Goal: Task Accomplishment & Management: Use online tool/utility

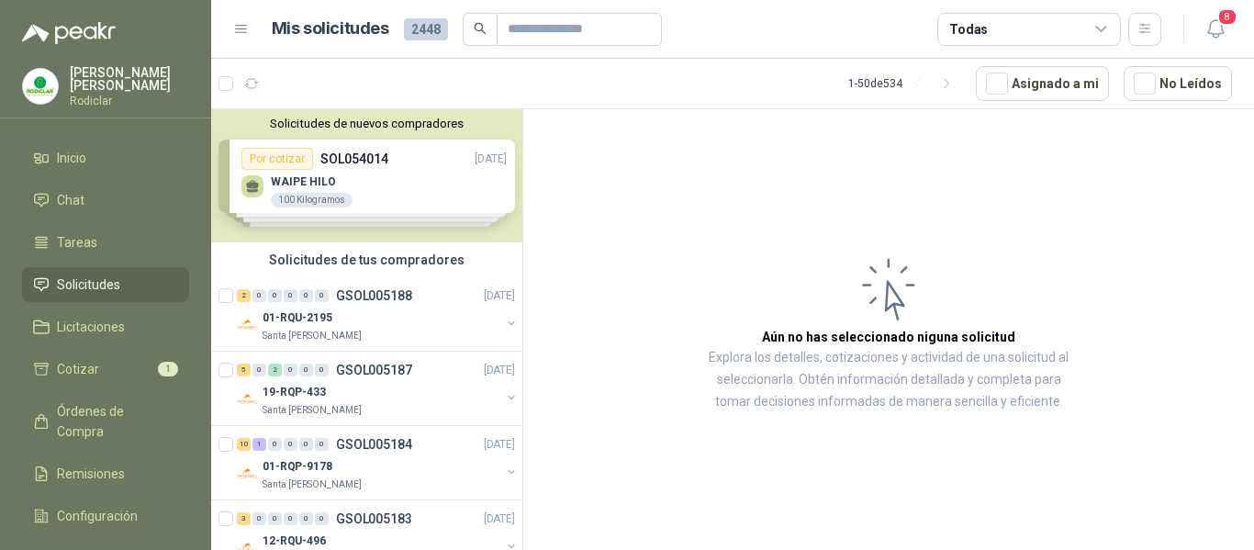
scroll to position [6, 0]
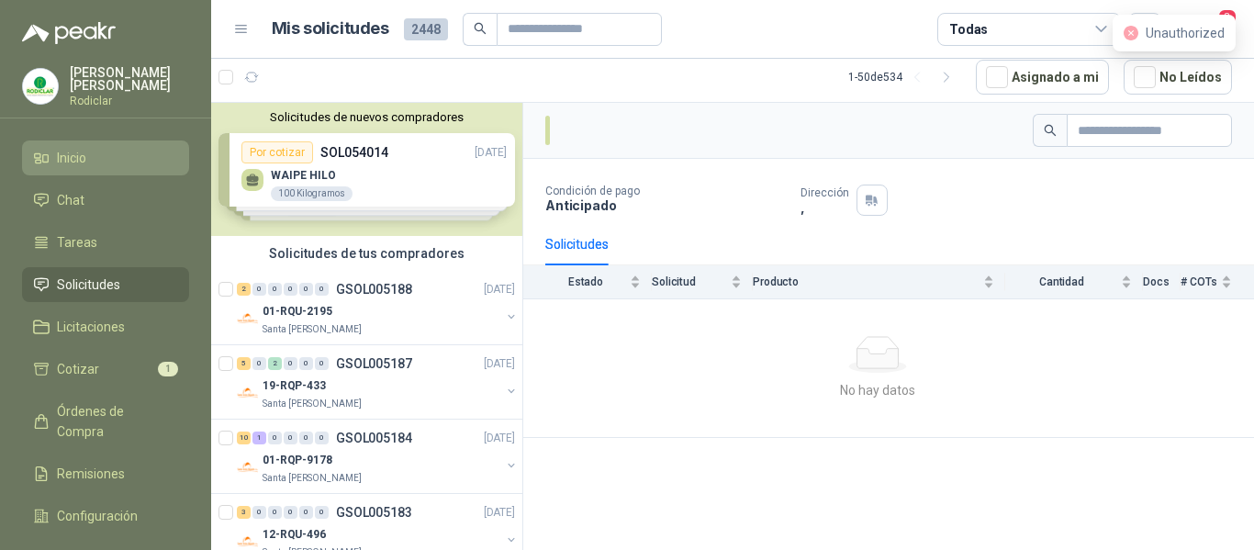
click at [103, 152] on li "Inicio" at bounding box center [105, 158] width 145 height 20
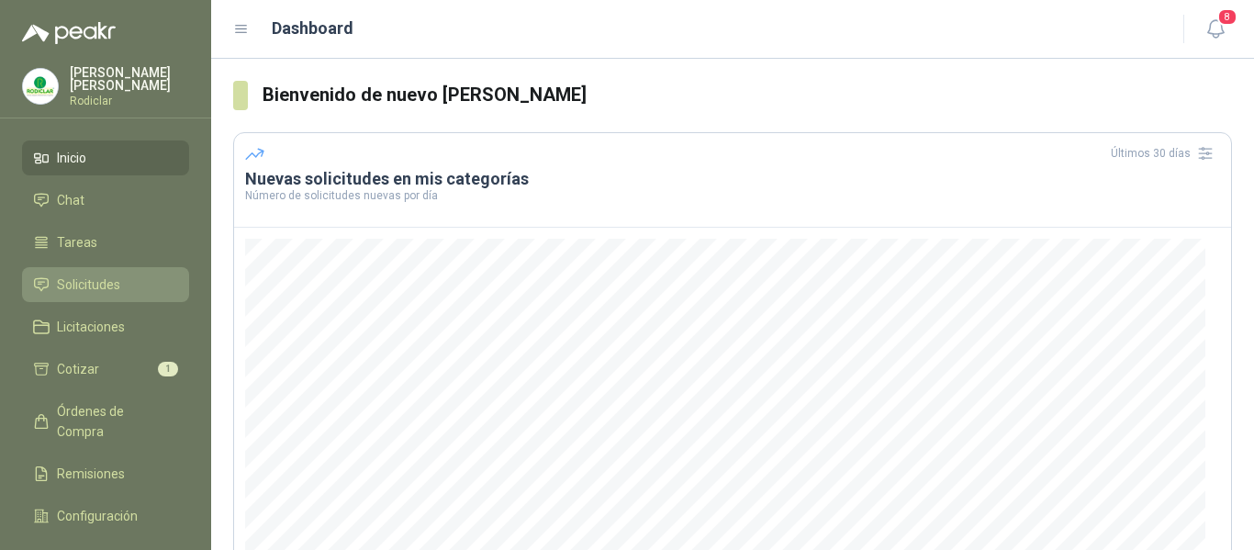
click at [97, 283] on span "Solicitudes" at bounding box center [88, 284] width 63 height 20
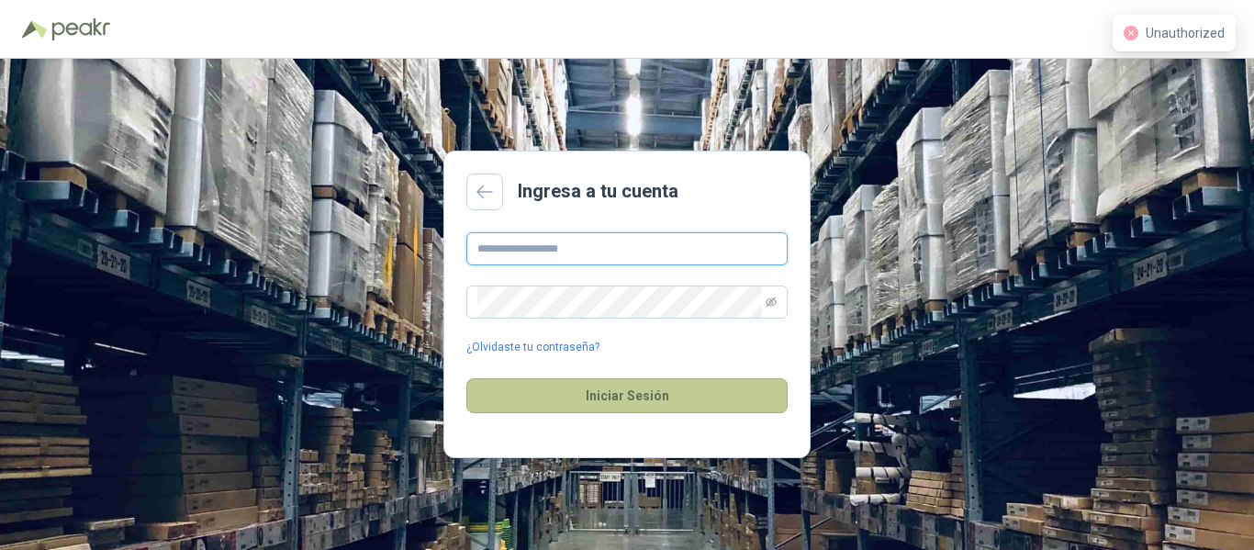
type input "**********"
click at [653, 392] on button "Iniciar Sesión" at bounding box center [626, 395] width 321 height 35
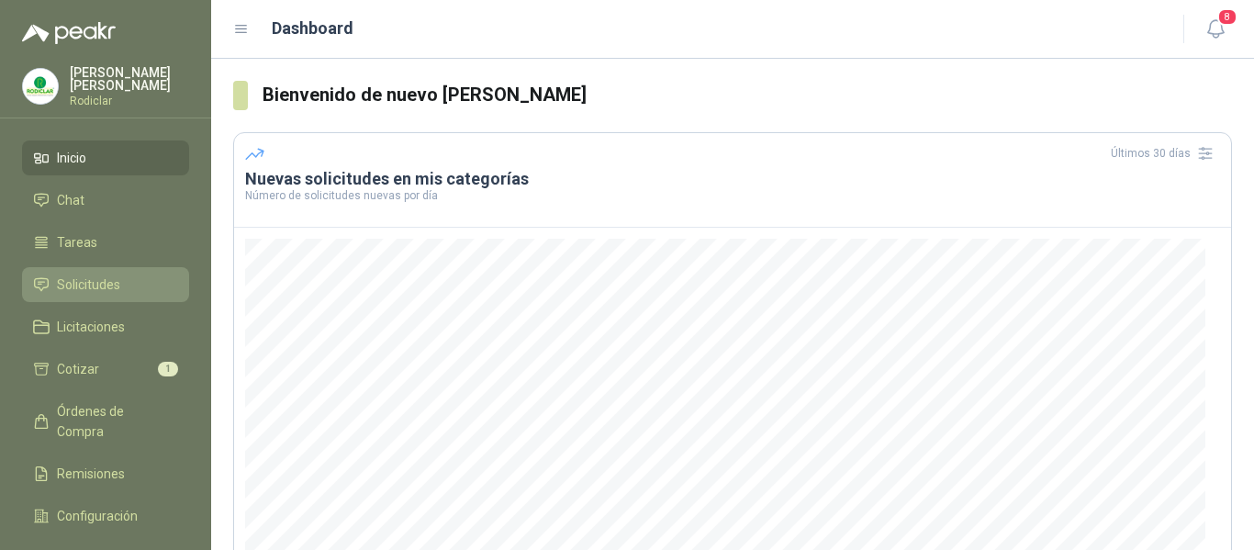
click at [90, 276] on span "Solicitudes" at bounding box center [88, 284] width 63 height 20
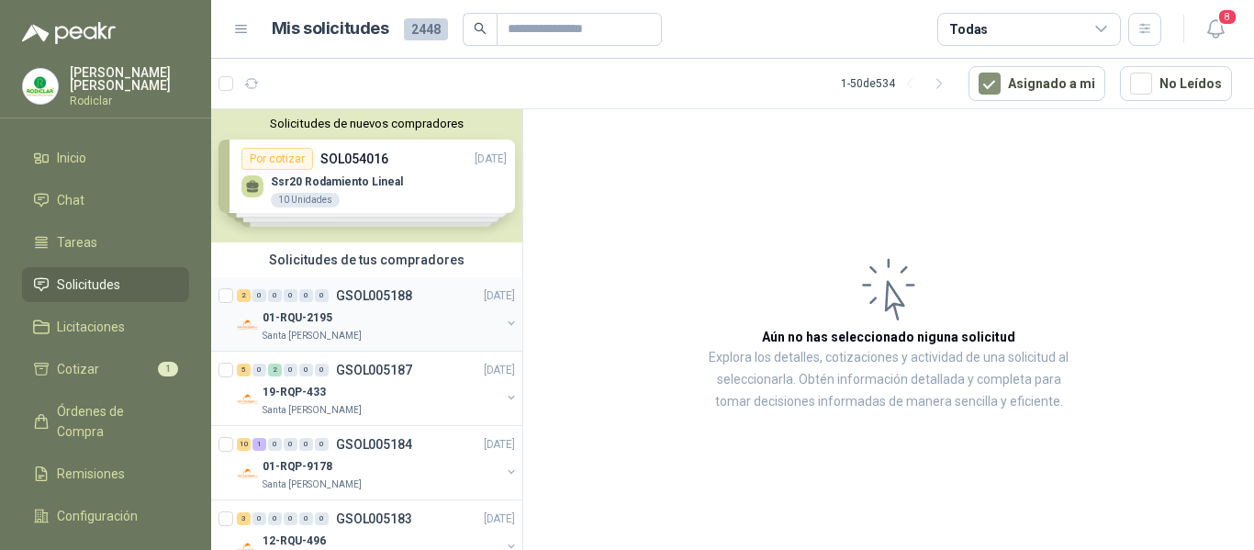
click at [416, 310] on div "01-RQU-2195" at bounding box center [382, 318] width 238 height 22
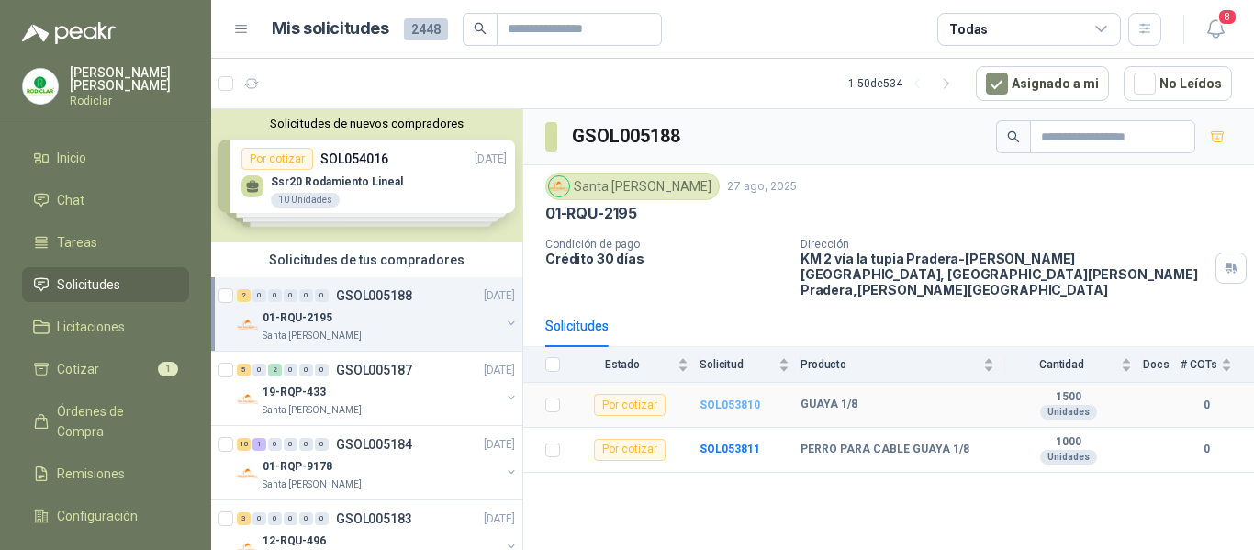
click at [742, 398] on b "SOL053810" at bounding box center [729, 404] width 61 height 13
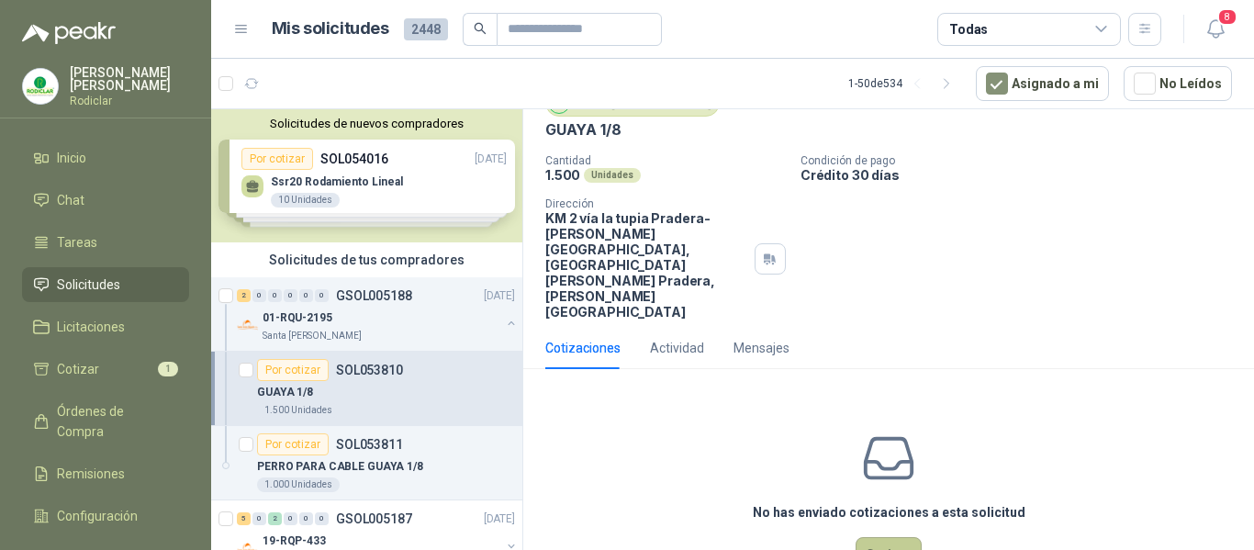
click at [891, 537] on button "Cotizar" at bounding box center [889, 554] width 66 height 35
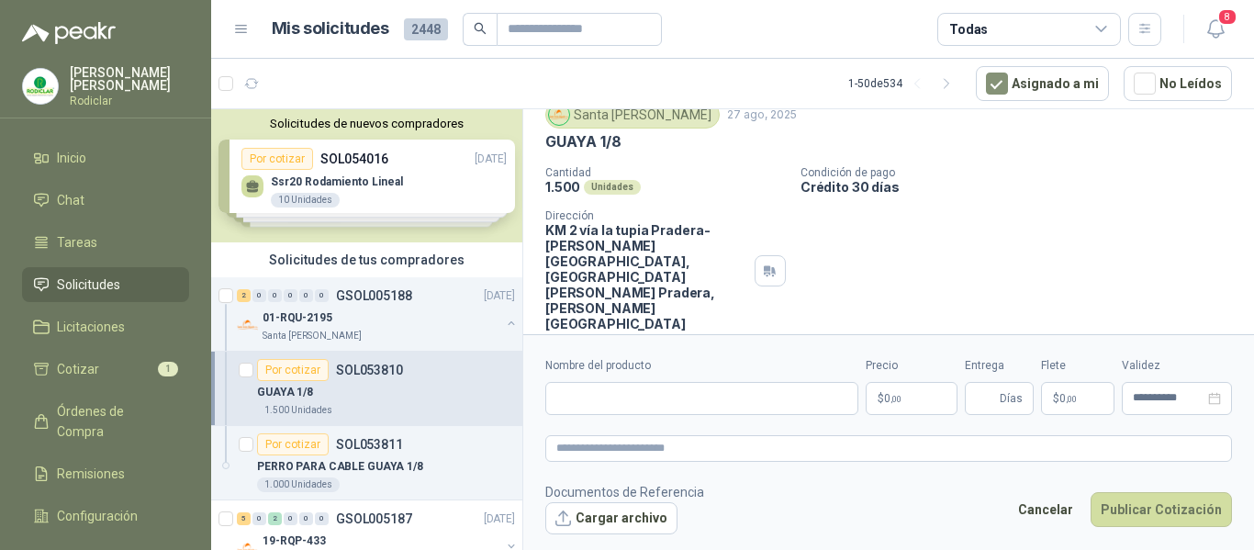
scroll to position [67, 0]
drag, startPoint x: 547, startPoint y: 141, endPoint x: 626, endPoint y: 140, distance: 78.9
click at [626, 140] on div "GUAYA 1/8" at bounding box center [888, 142] width 687 height 19
copy p "GUAYA 1/8"
click at [617, 393] on input "Nombre del producto" at bounding box center [701, 398] width 313 height 33
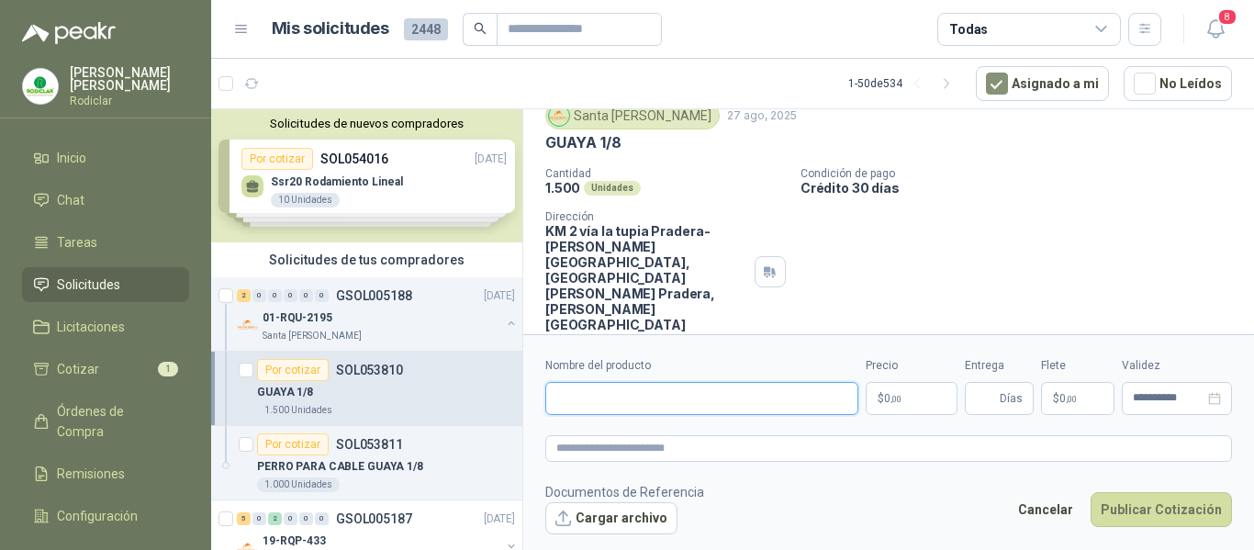
paste input "*********"
type input "*********"
click at [583, 450] on textarea at bounding box center [888, 448] width 687 height 27
paste textarea "*********"
type textarea "*********"
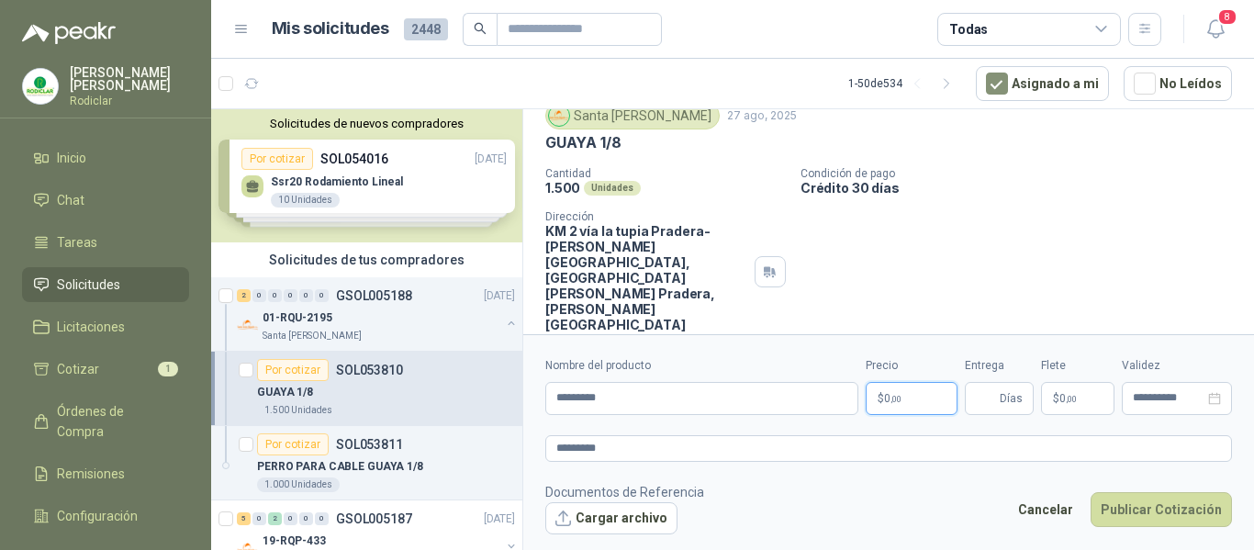
click at [882, 398] on p "$ 0 ,00" at bounding box center [912, 398] width 92 height 33
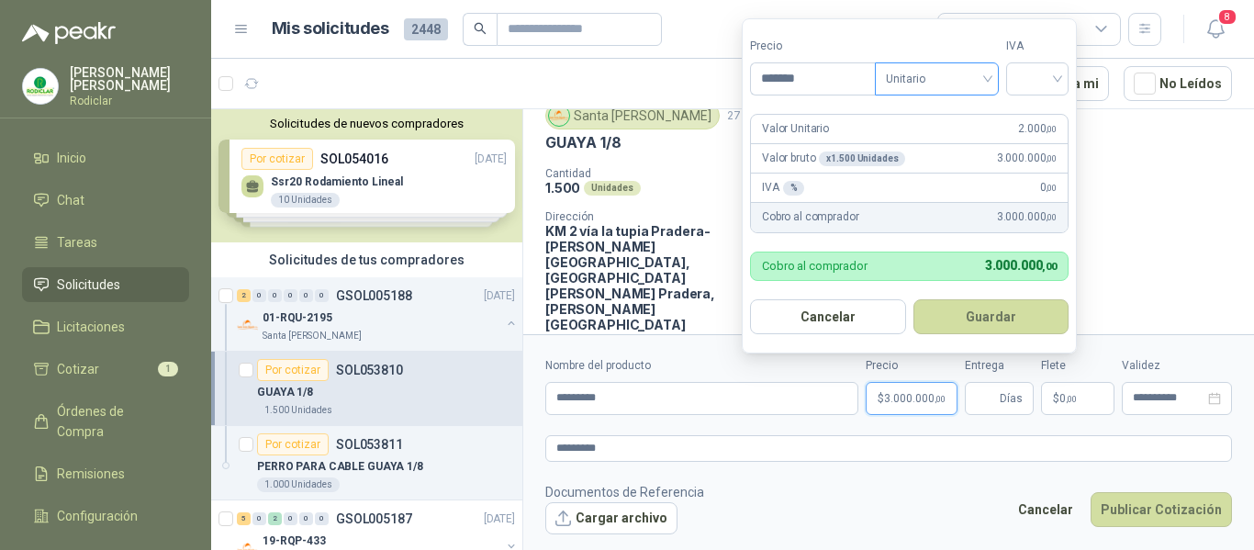
click at [988, 84] on span "Unitario" at bounding box center [937, 79] width 102 height 28
type input "*******"
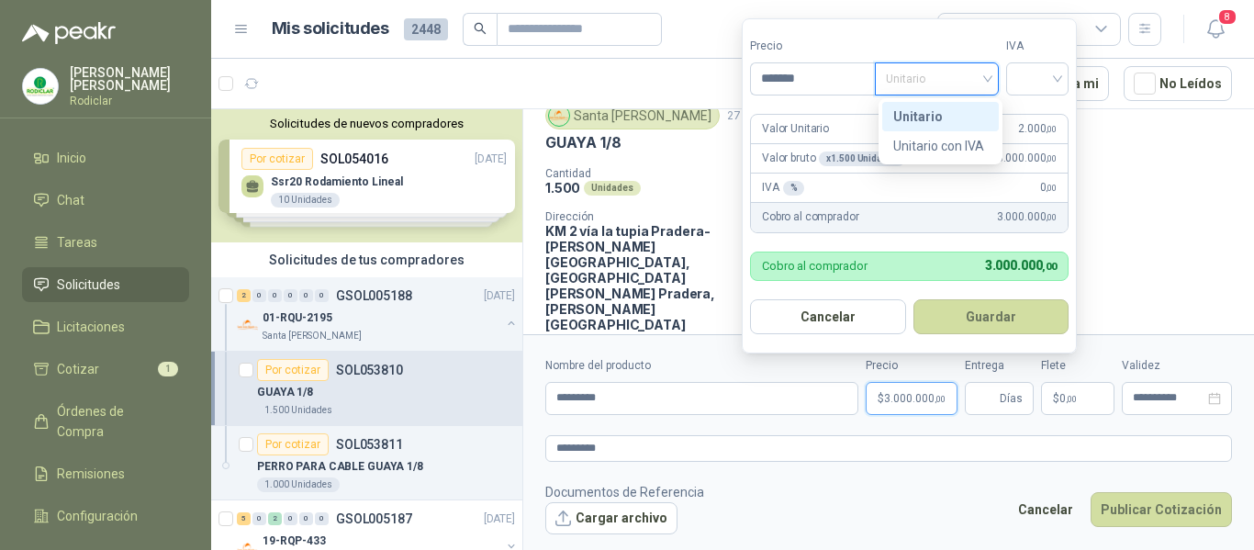
drag, startPoint x: 948, startPoint y: 112, endPoint x: 1039, endPoint y: 96, distance: 92.2
click at [966, 111] on div "Unitario" at bounding box center [940, 116] width 95 height 20
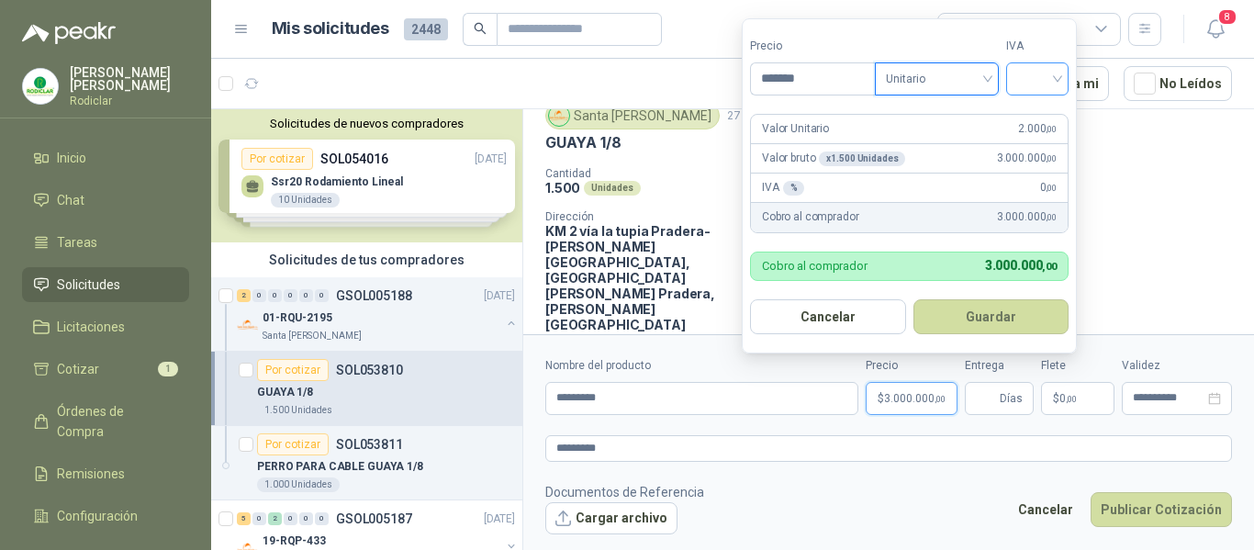
click at [1056, 80] on input "search" at bounding box center [1037, 77] width 40 height 28
click at [1040, 117] on div "19%" at bounding box center [1041, 116] width 34 height 20
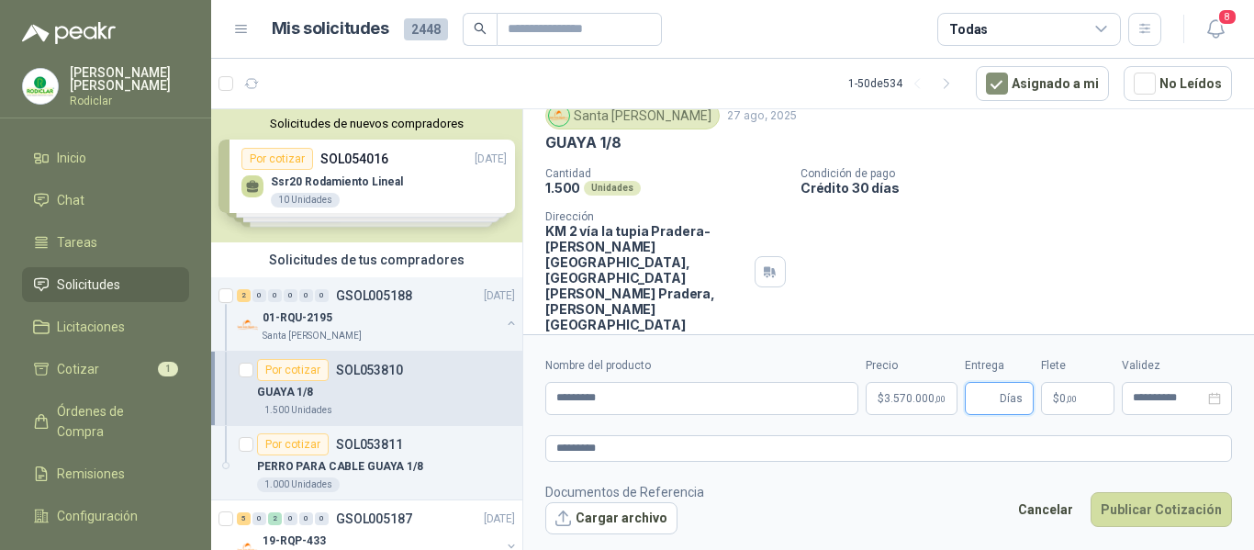
click at [984, 402] on input "Entrega" at bounding box center [986, 398] width 20 height 31
type input "*"
click at [1126, 516] on button "Publicar Cotización" at bounding box center [1161, 509] width 141 height 35
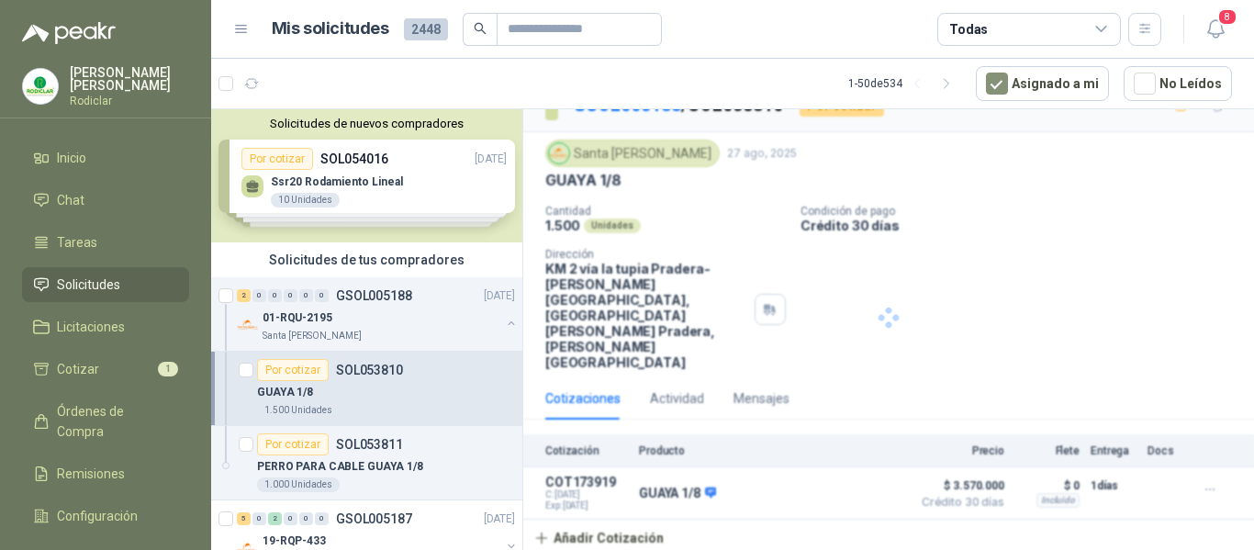
scroll to position [0, 0]
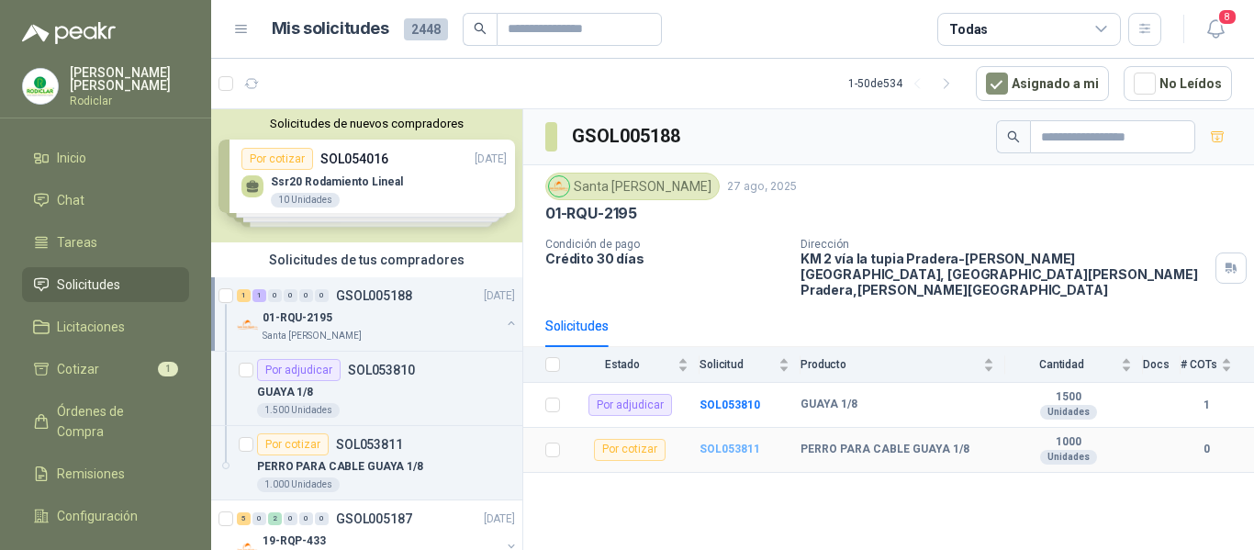
click at [738, 442] on b "SOL053811" at bounding box center [729, 448] width 61 height 13
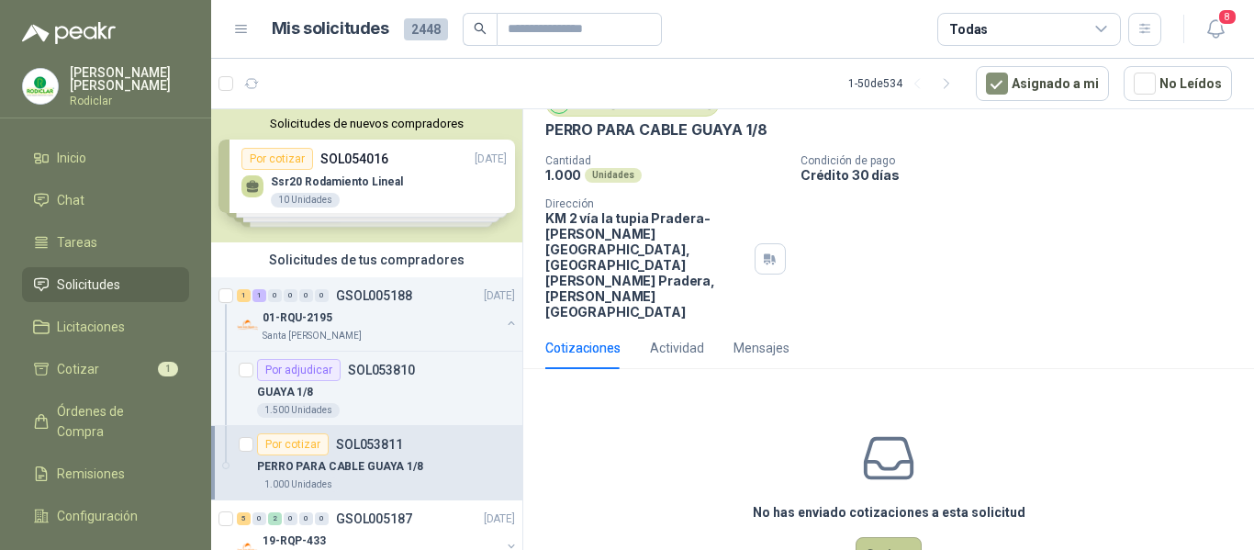
click at [890, 537] on button "Cotizar" at bounding box center [889, 554] width 66 height 35
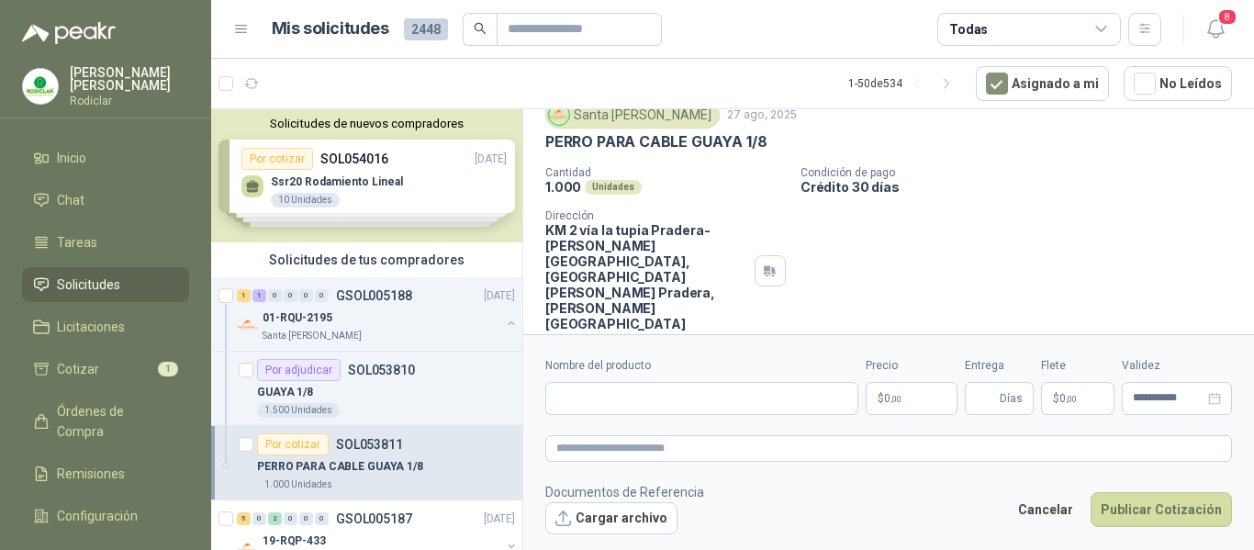
scroll to position [67, 0]
drag, startPoint x: 544, startPoint y: 137, endPoint x: 772, endPoint y: 141, distance: 227.7
click at [772, 141] on div "Santa [PERSON_NAME] [DATE] PERRO PARA CABLE GUAYA 1/8 Cantidad 1.000 Unidades C…" at bounding box center [888, 217] width 731 height 245
copy p "PERRO PARA CABLE GUAYA 1/8"
click at [626, 401] on input "Nombre del producto" at bounding box center [701, 398] width 313 height 33
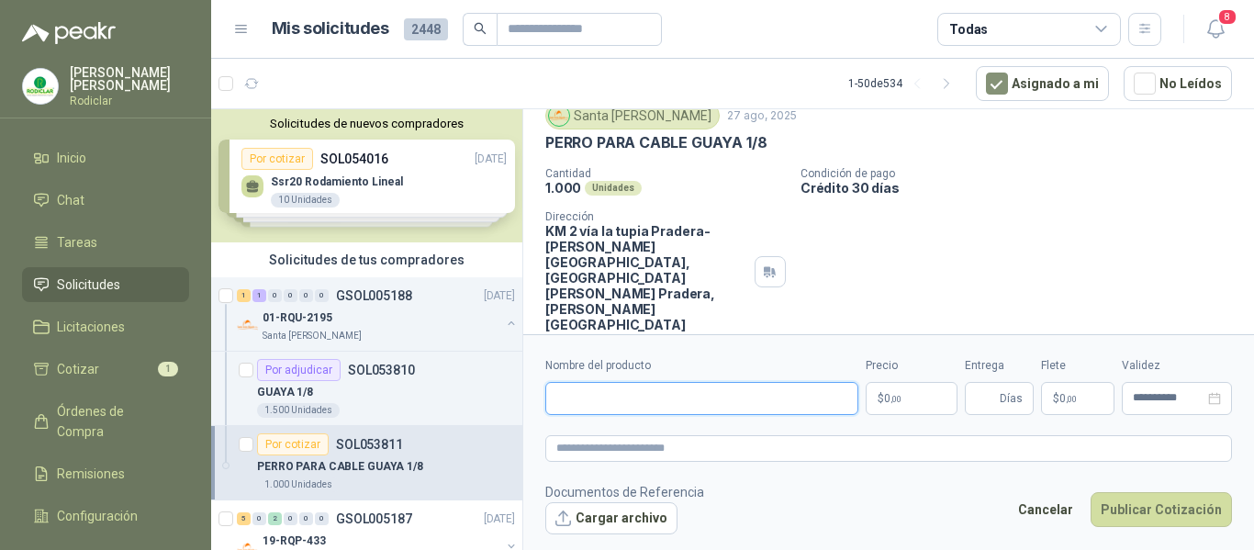
paste input "**********"
type input "**********"
click at [607, 454] on textarea at bounding box center [888, 448] width 687 height 27
paste textarea "**********"
type textarea "**********"
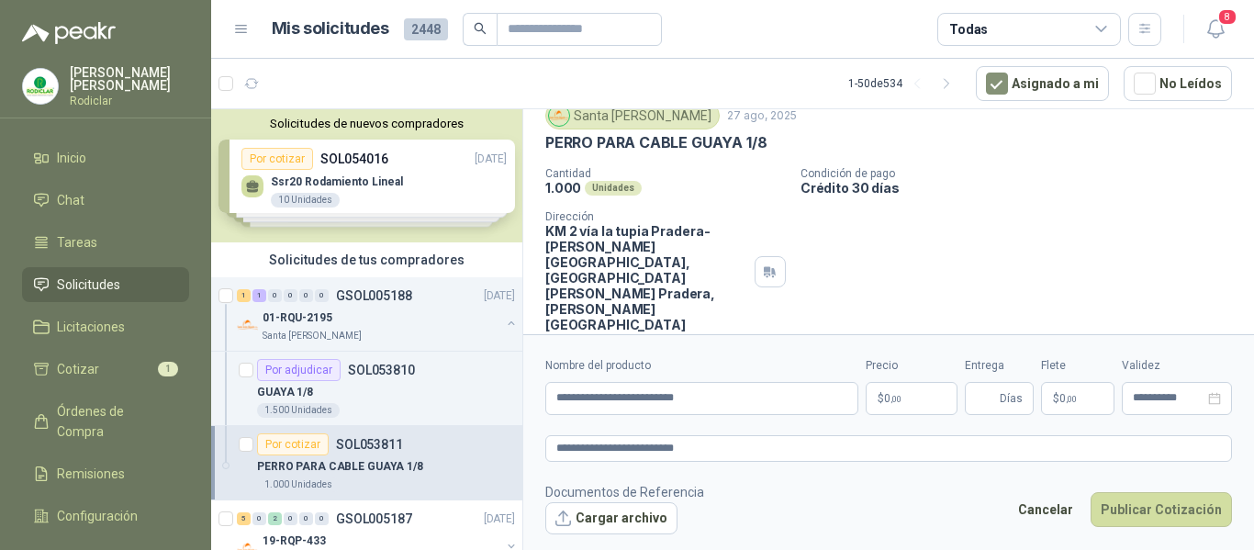
click at [904, 399] on p "$ 0 ,00" at bounding box center [912, 398] width 92 height 33
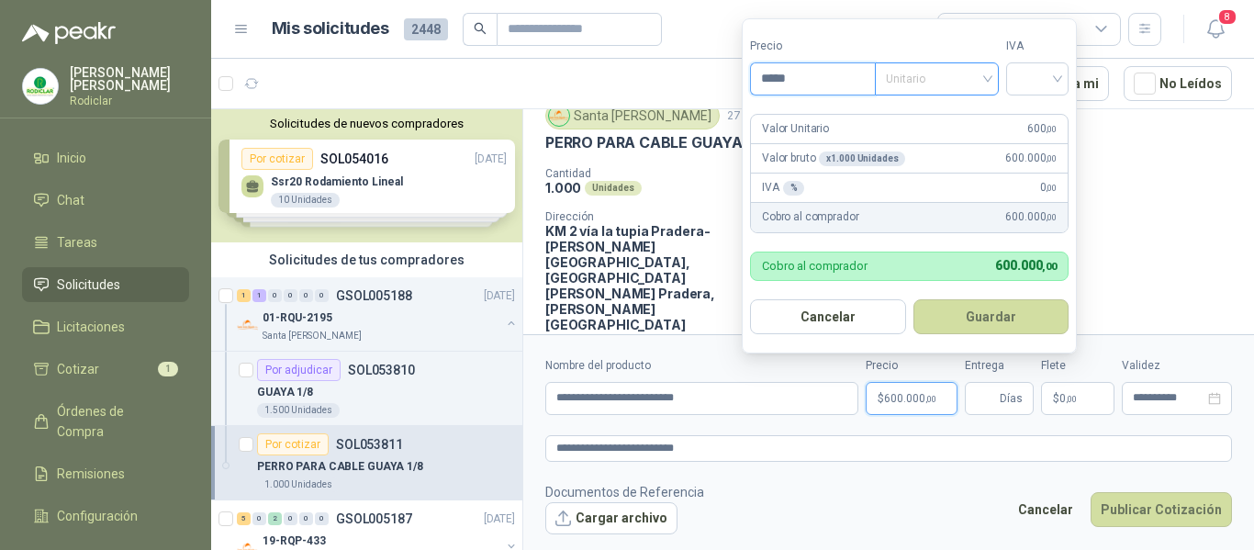
click at [939, 84] on span "Unitario" at bounding box center [937, 79] width 102 height 28
type input "*****"
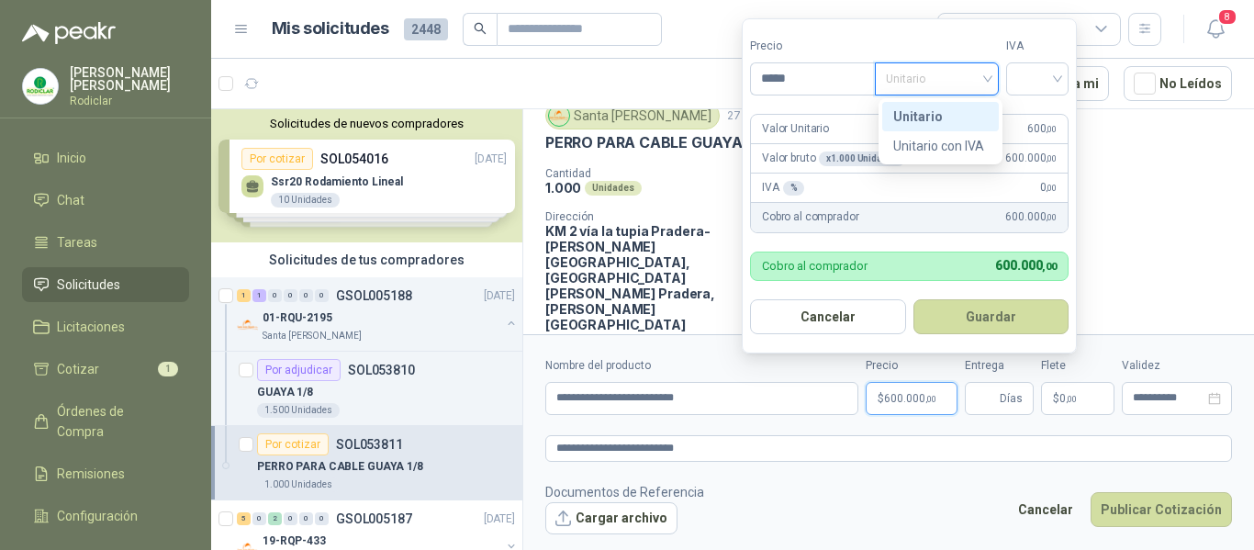
click at [941, 106] on div "Unitario" at bounding box center [940, 116] width 95 height 20
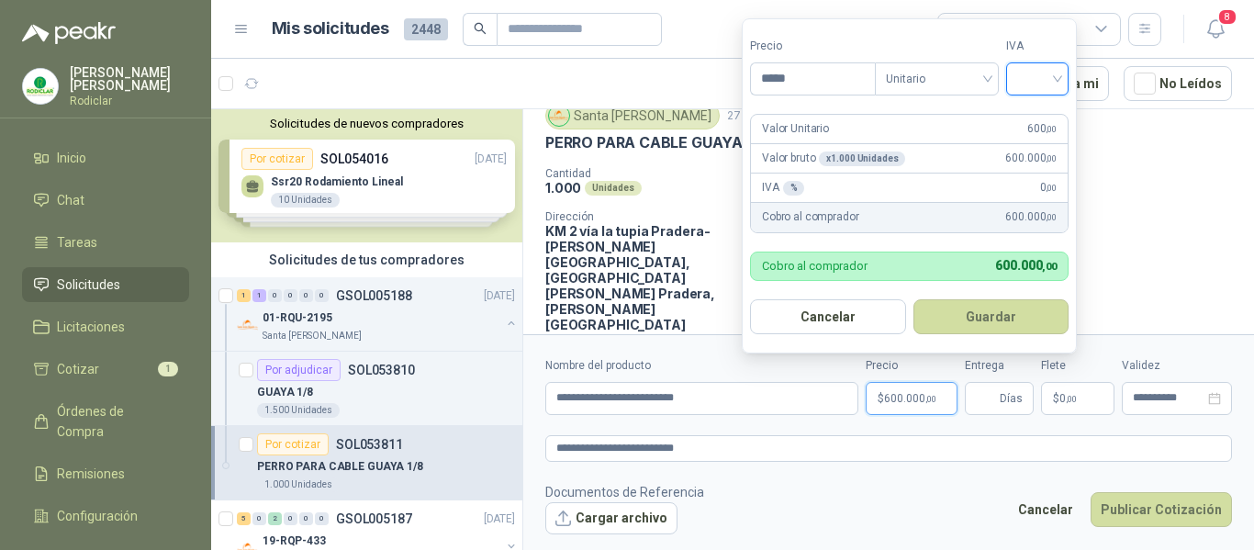
click at [1046, 82] on input "search" at bounding box center [1037, 77] width 40 height 28
click at [1046, 112] on div "19%" at bounding box center [1041, 116] width 34 height 20
click at [990, 392] on input "Entrega" at bounding box center [986, 398] width 20 height 31
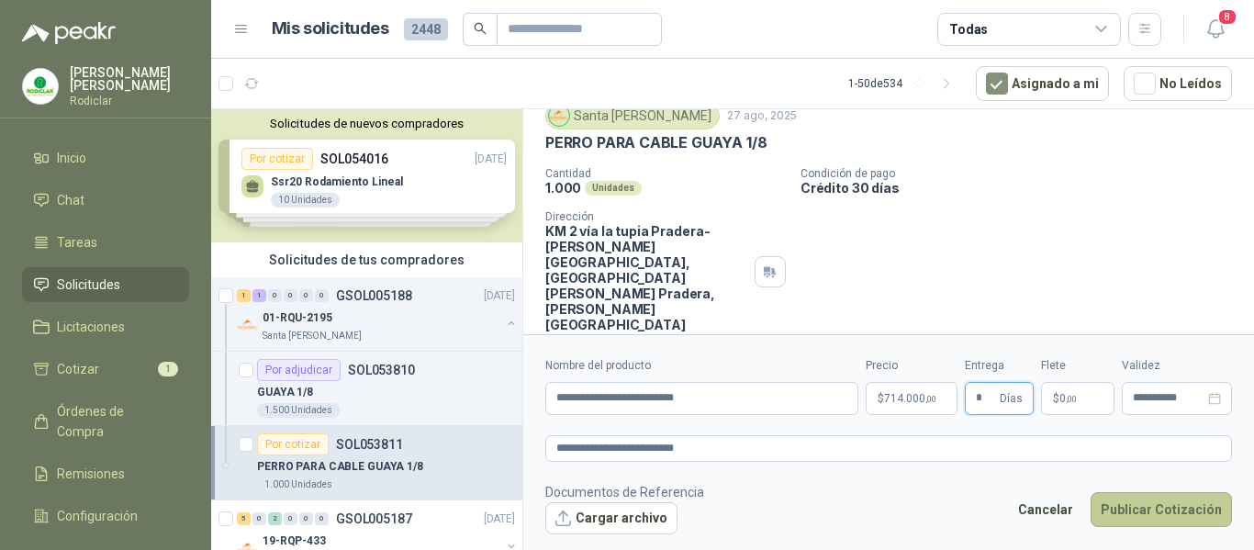
type input "*"
click at [1173, 514] on button "Publicar Cotización" at bounding box center [1161, 509] width 141 height 35
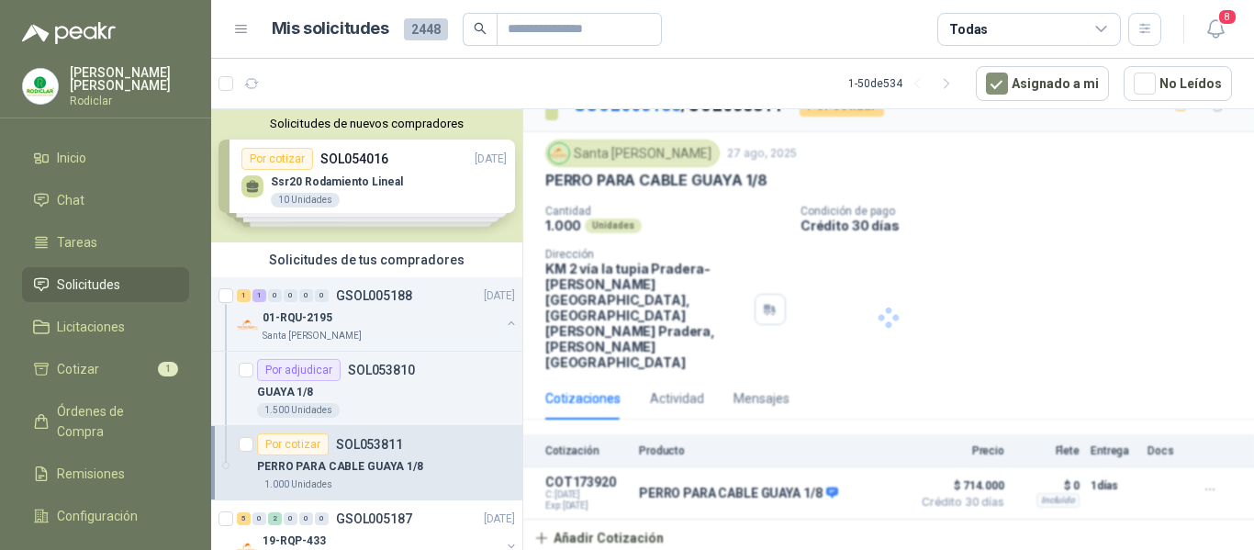
scroll to position [0, 0]
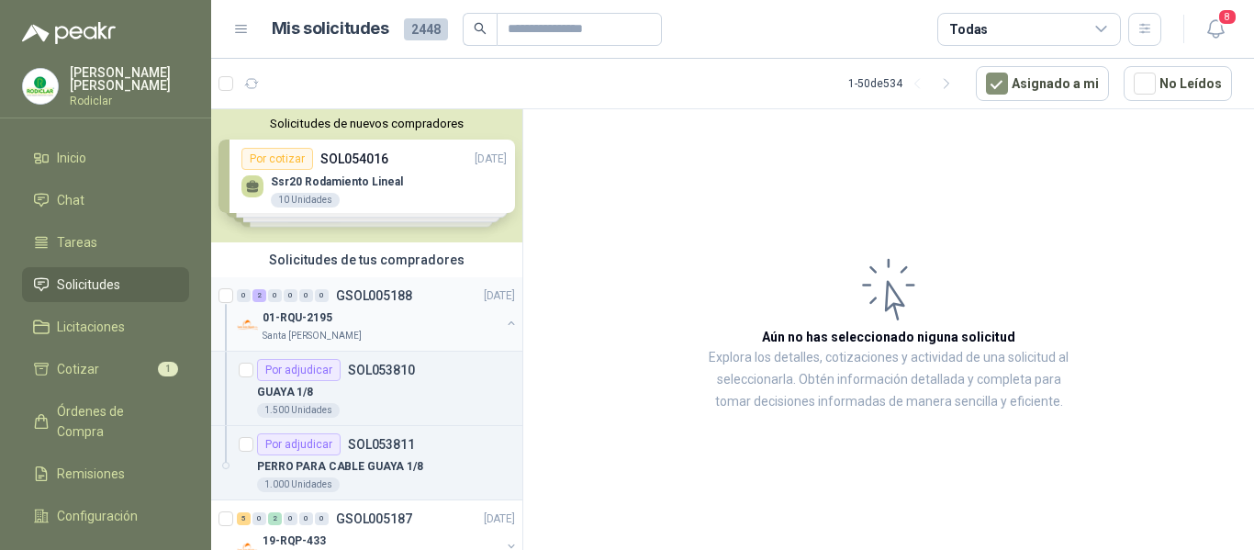
scroll to position [92, 0]
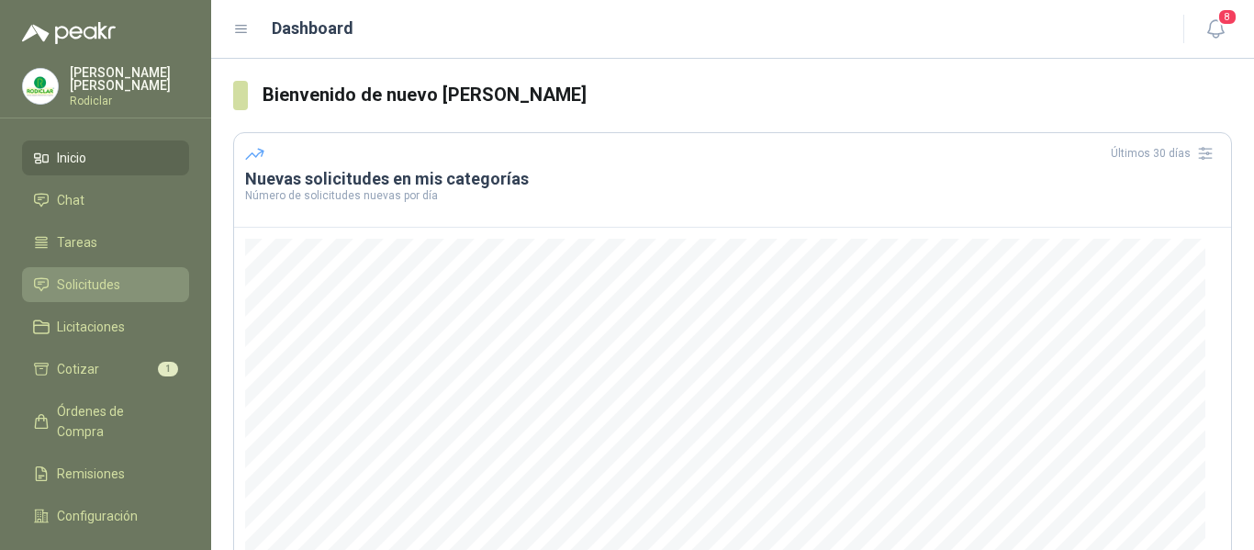
click at [98, 285] on span "Solicitudes" at bounding box center [88, 284] width 63 height 20
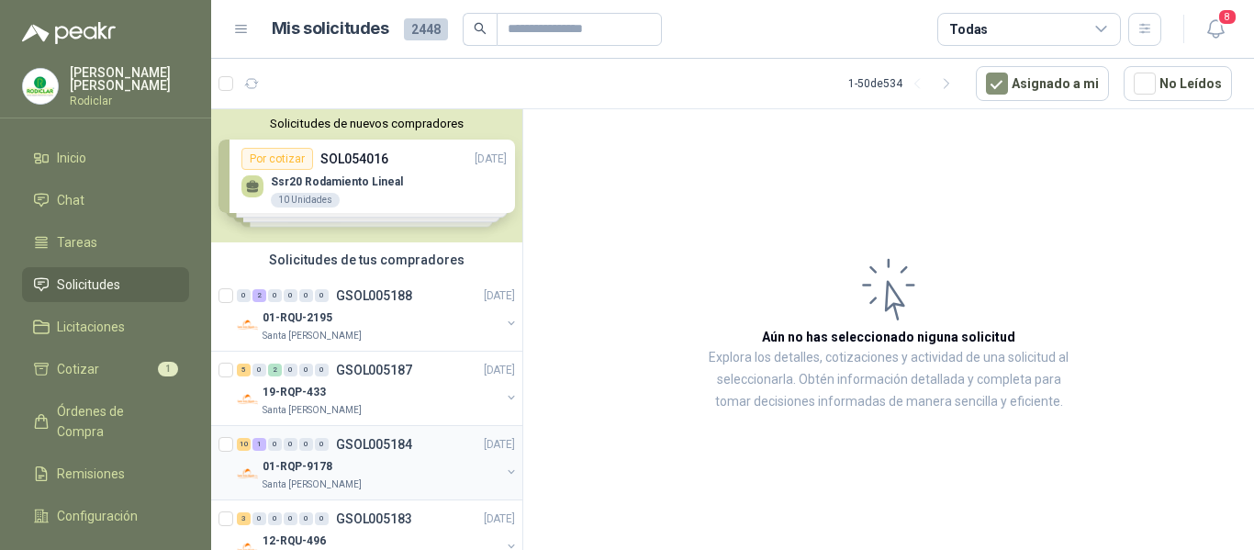
click at [391, 457] on div "01-RQP-9178" at bounding box center [382, 466] width 238 height 22
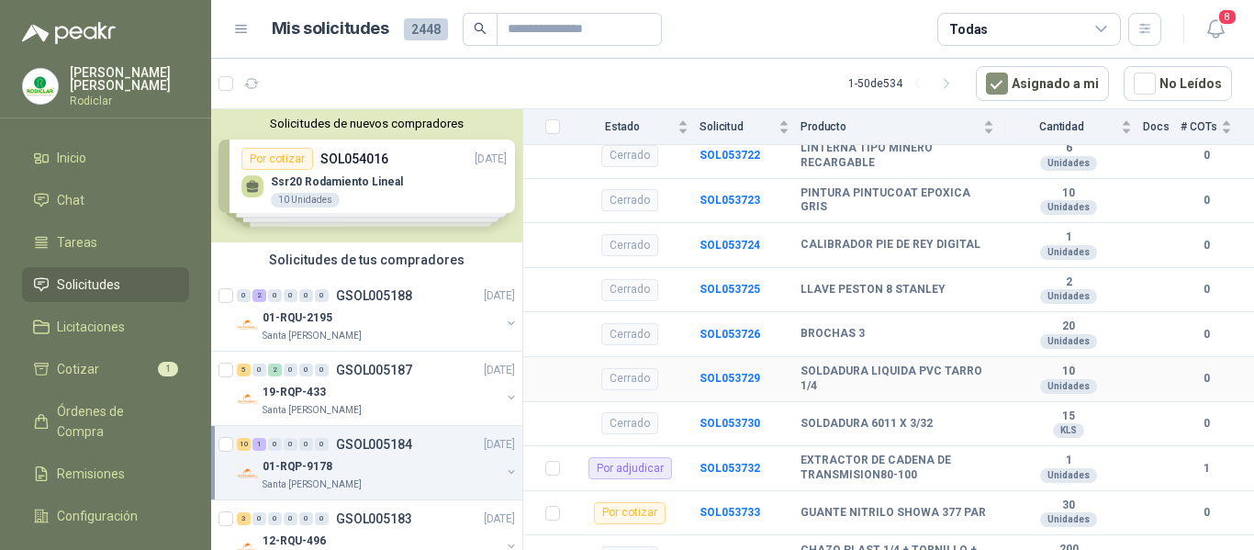
scroll to position [1836, 0]
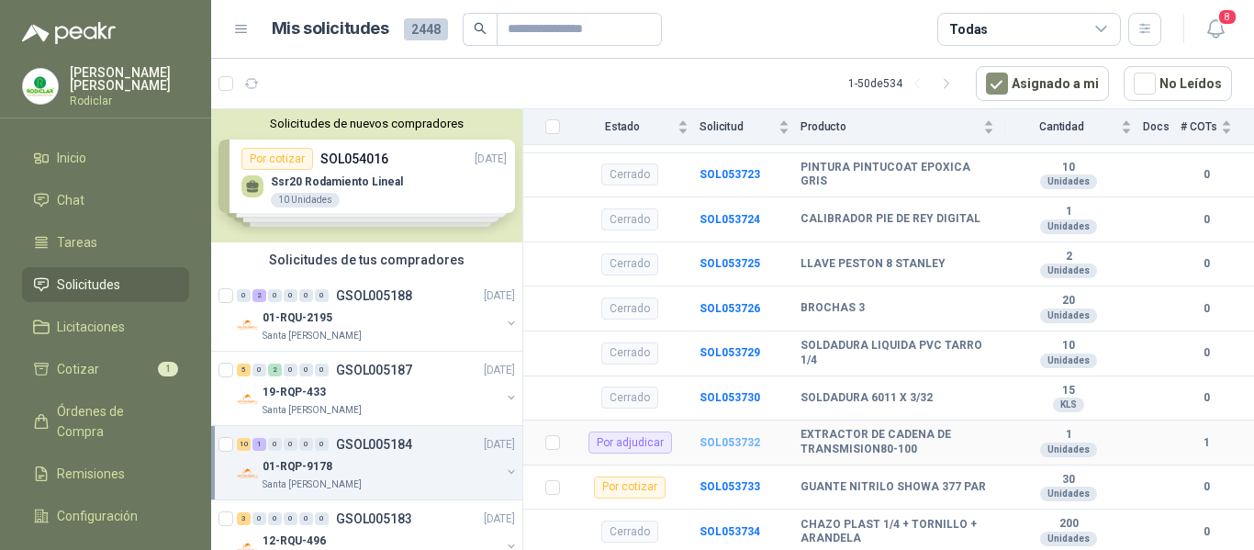
click at [719, 436] on b "SOL053732" at bounding box center [729, 442] width 61 height 13
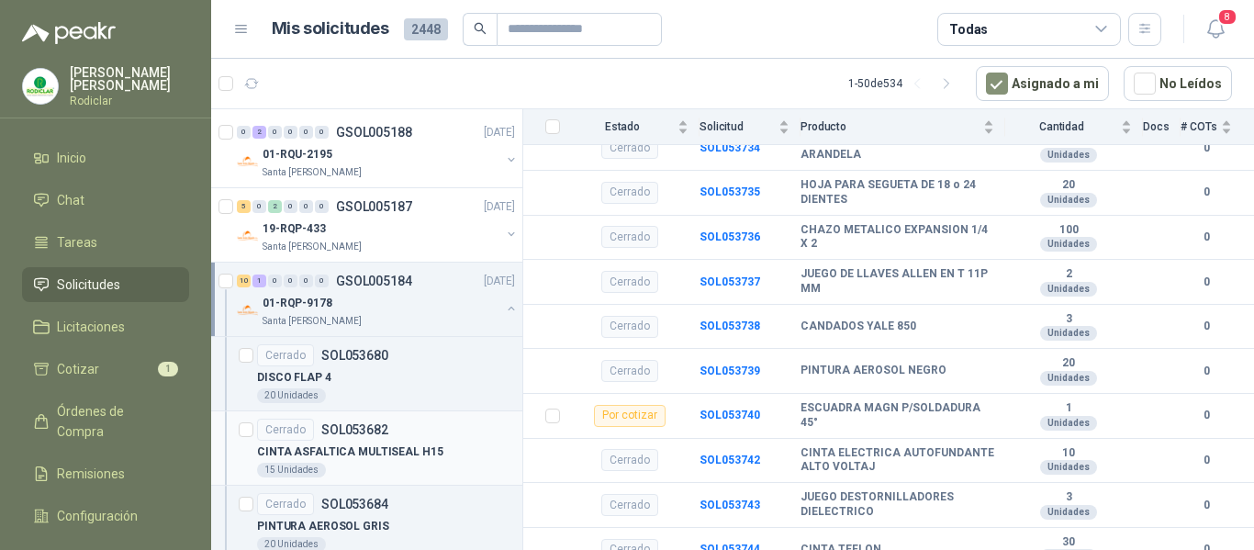
scroll to position [184, 0]
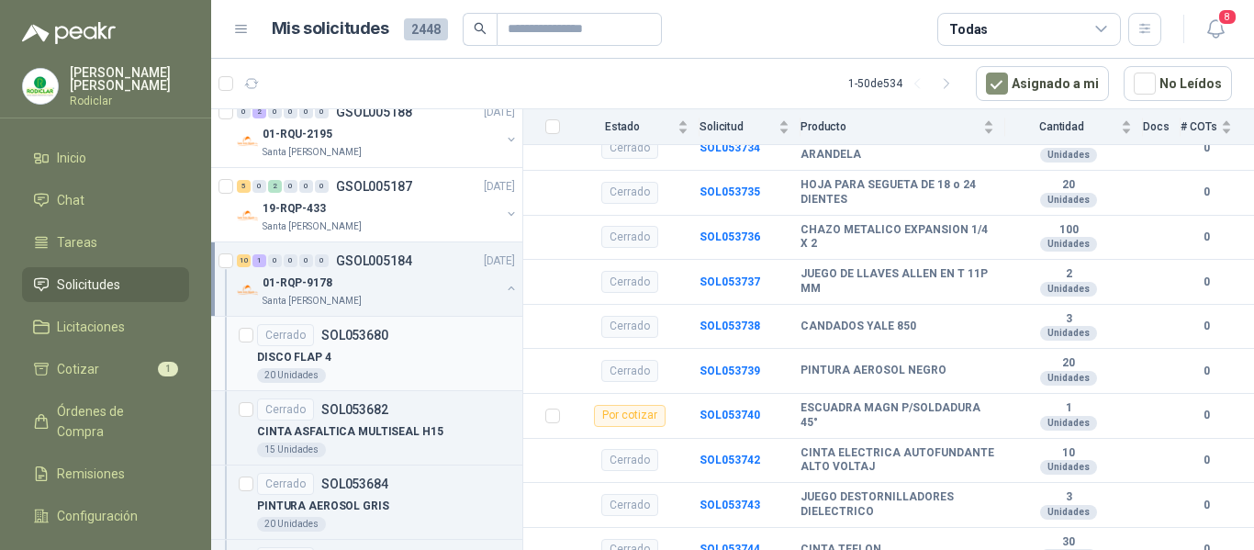
click at [424, 361] on div "DISCO FLAP 4" at bounding box center [386, 357] width 258 height 22
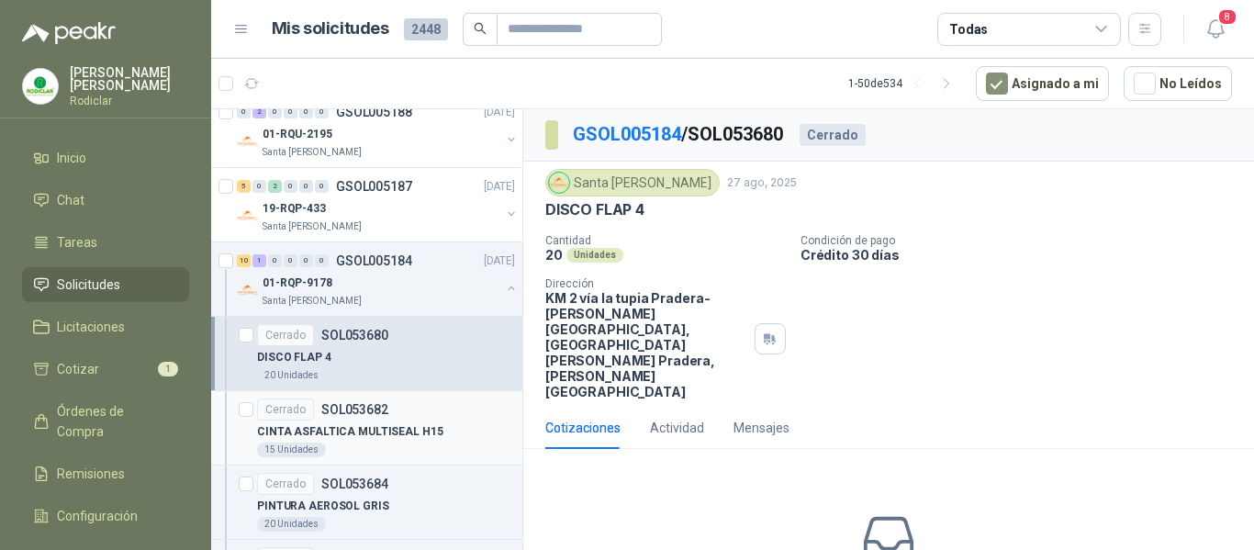
click at [422, 435] on p "CINTA ASFALTICA MULTISEAL H15" at bounding box center [350, 431] width 186 height 17
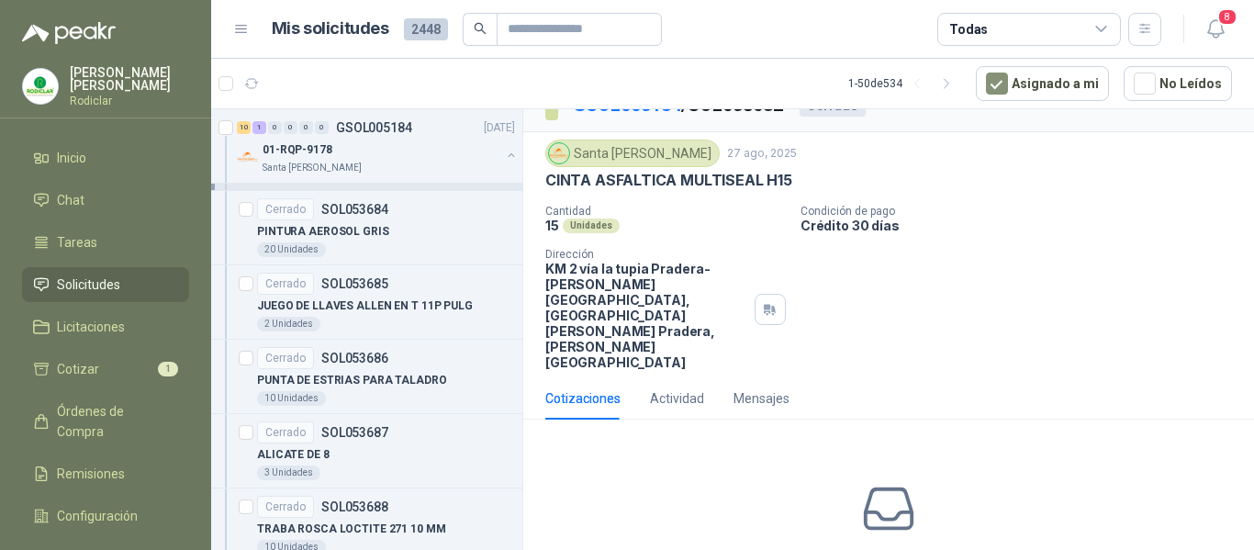
scroll to position [459, 0]
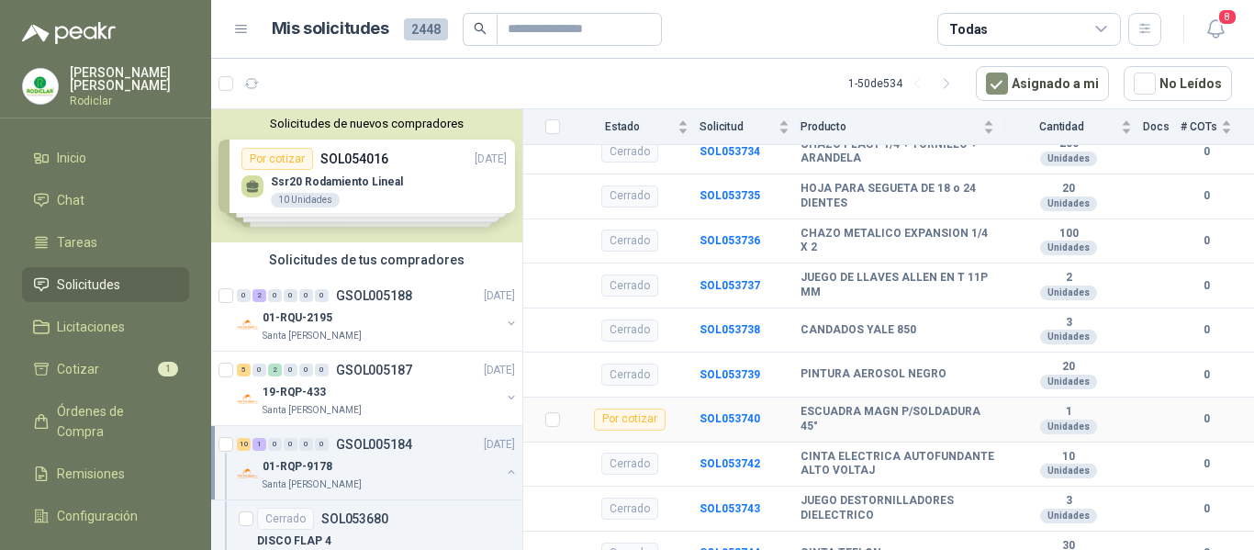
scroll to position [2220, 0]
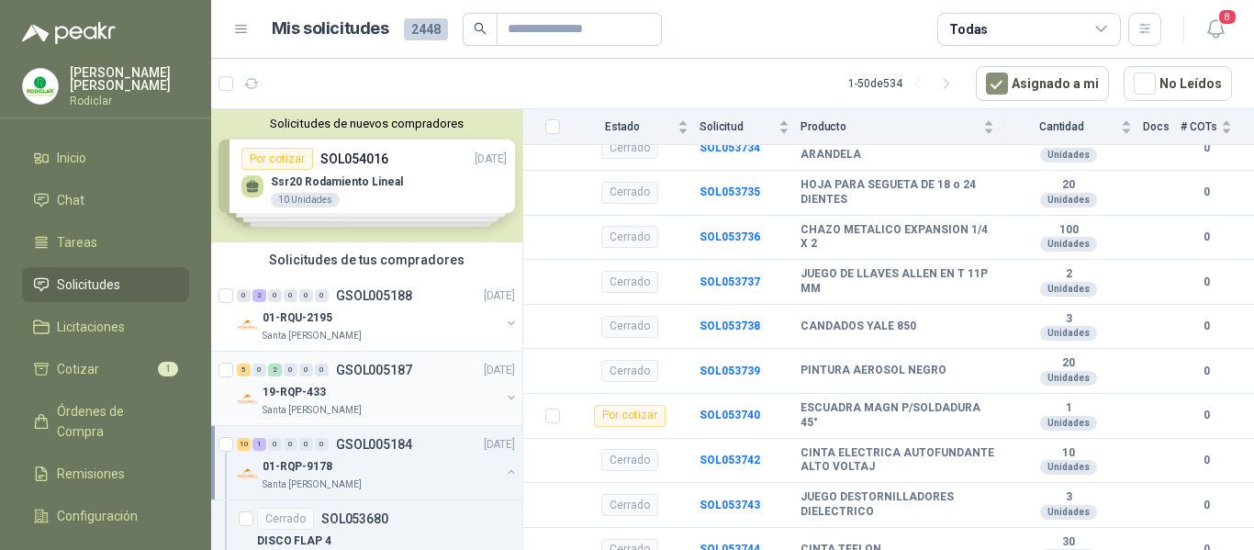
click at [420, 381] on div "19-RQP-433" at bounding box center [382, 392] width 238 height 22
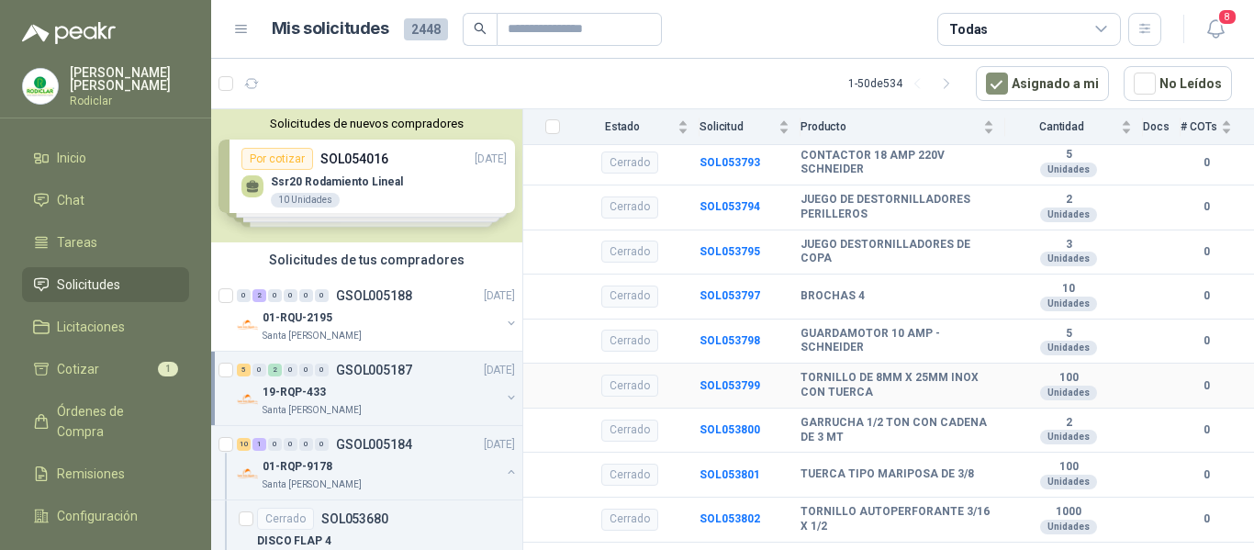
scroll to position [1684, 0]
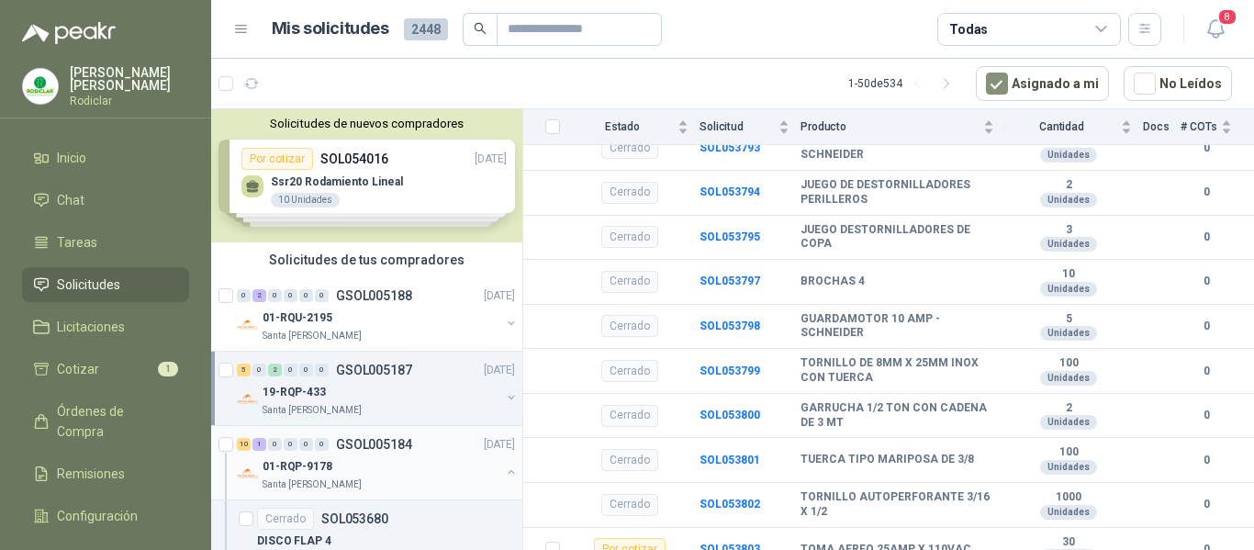
click at [408, 468] on div "01-RQP-9178" at bounding box center [382, 466] width 238 height 22
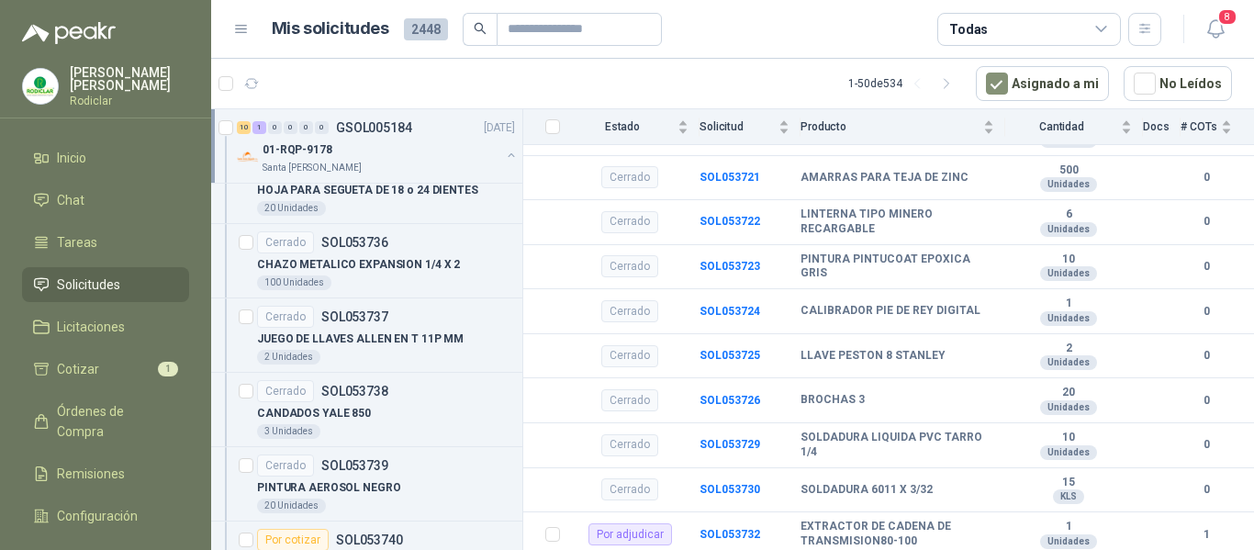
scroll to position [3855, 0]
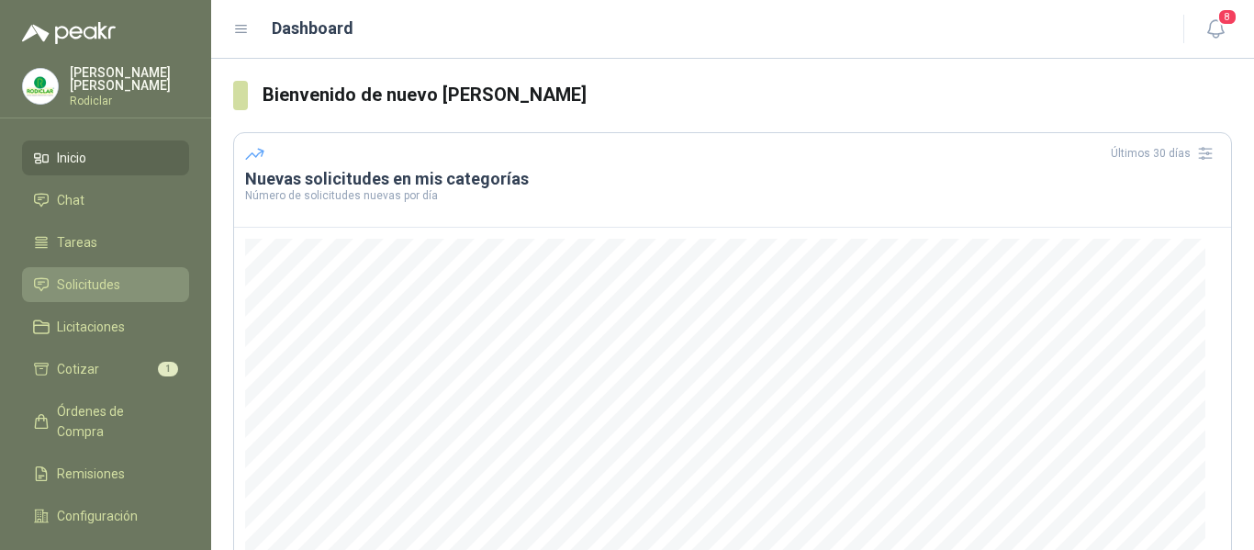
click at [99, 281] on span "Solicitudes" at bounding box center [88, 284] width 63 height 20
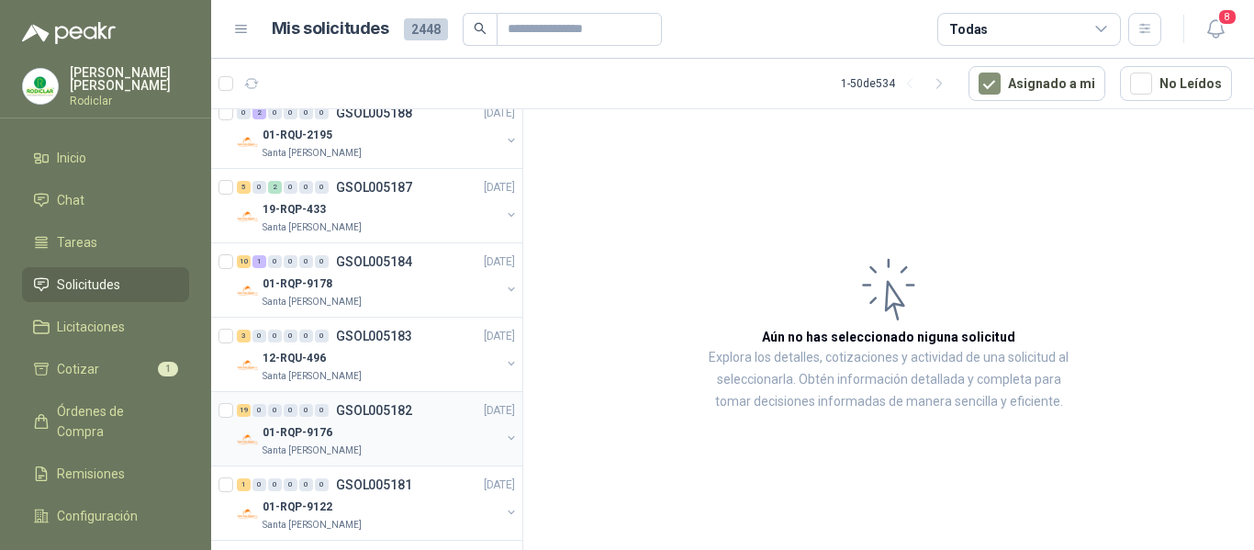
scroll to position [184, 0]
click at [399, 355] on div "12-RQU-496" at bounding box center [382, 357] width 238 height 22
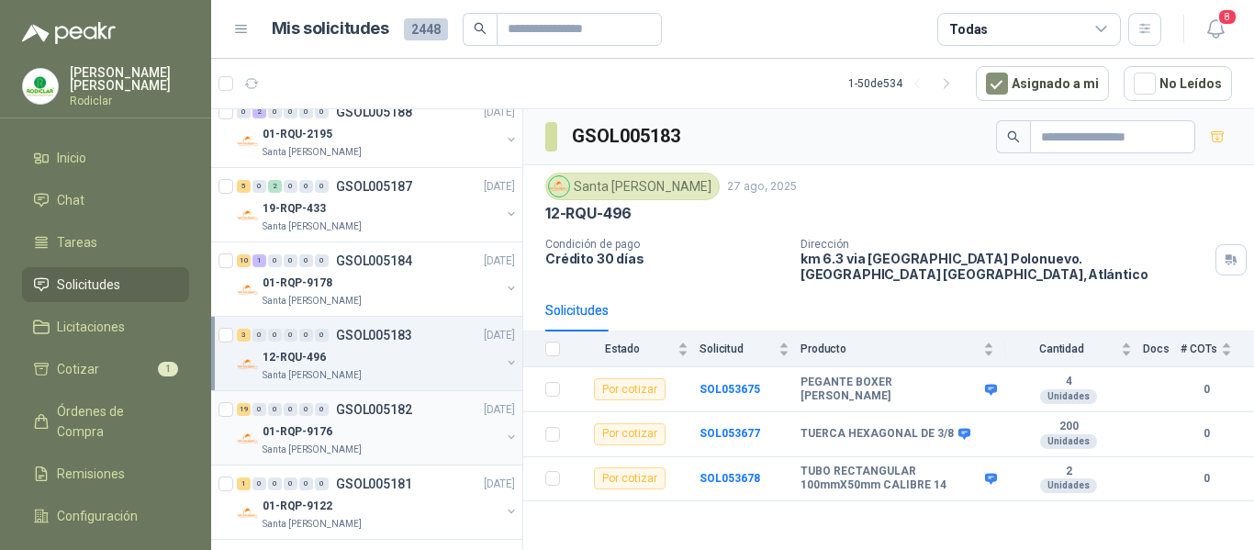
click at [397, 419] on div "19 0 0 0 0 0 GSOL005182 27/08/25" at bounding box center [378, 409] width 282 height 22
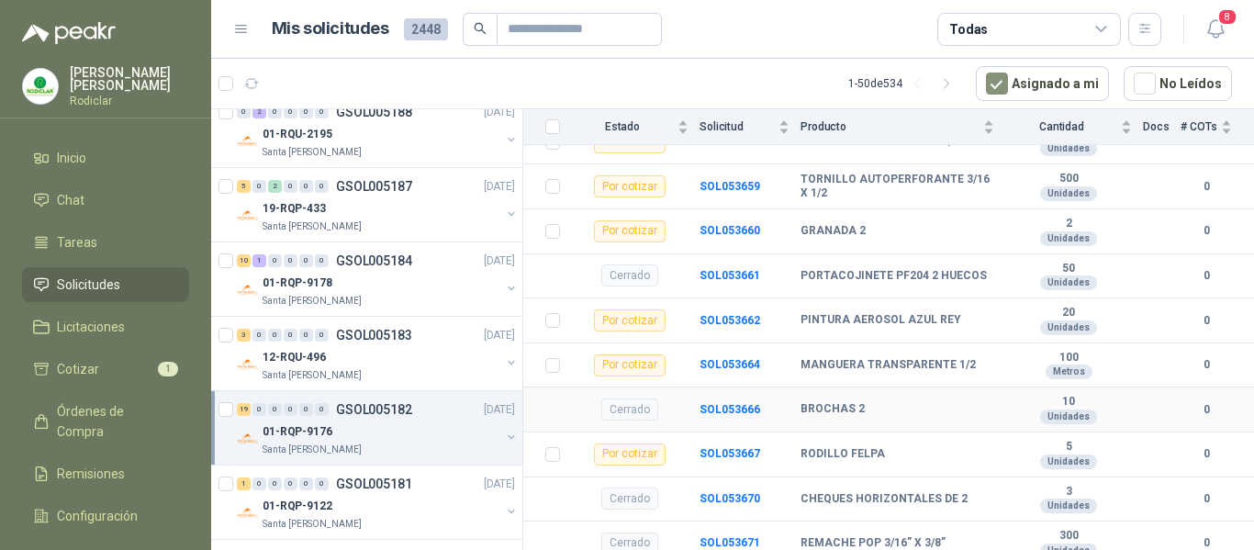
scroll to position [1461, 0]
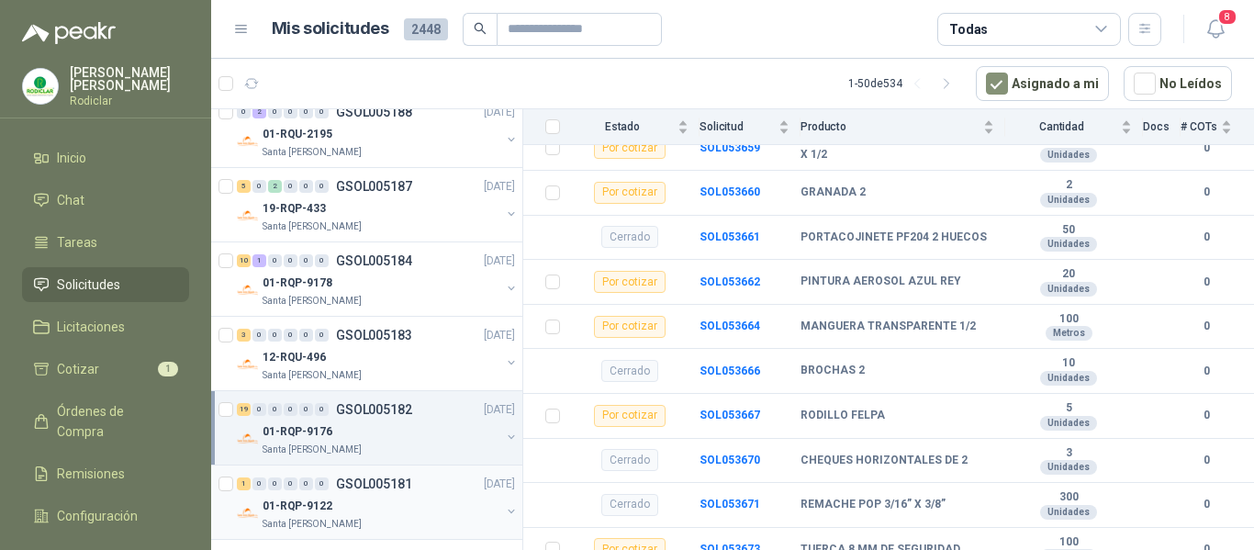
click at [426, 493] on div "1 0 0 0 0 0 GSOL005181 27/08/25" at bounding box center [378, 484] width 282 height 22
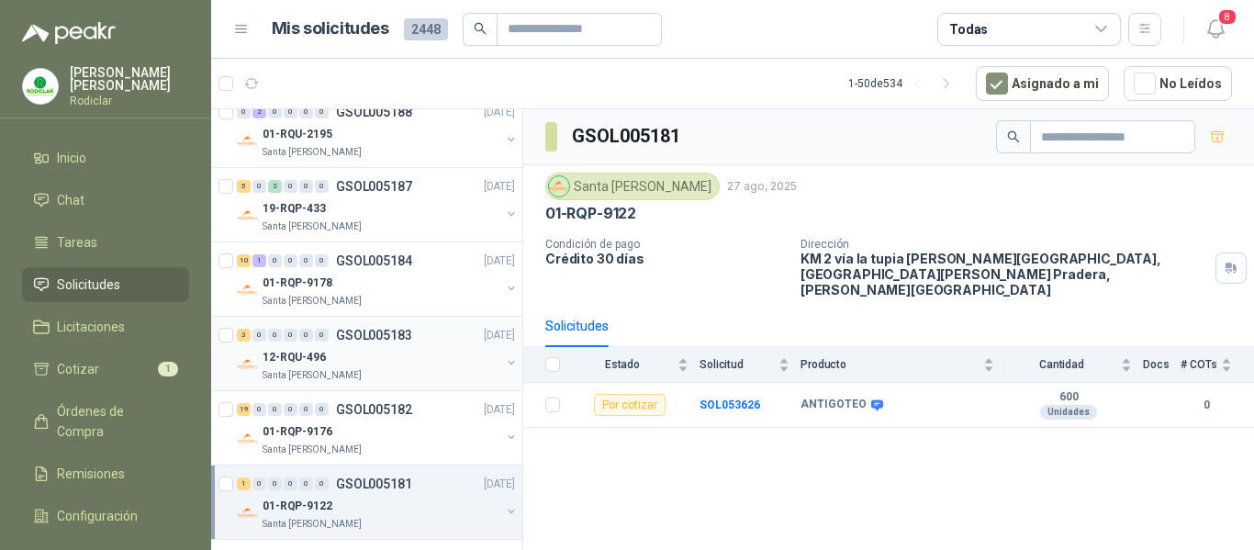
scroll to position [275, 0]
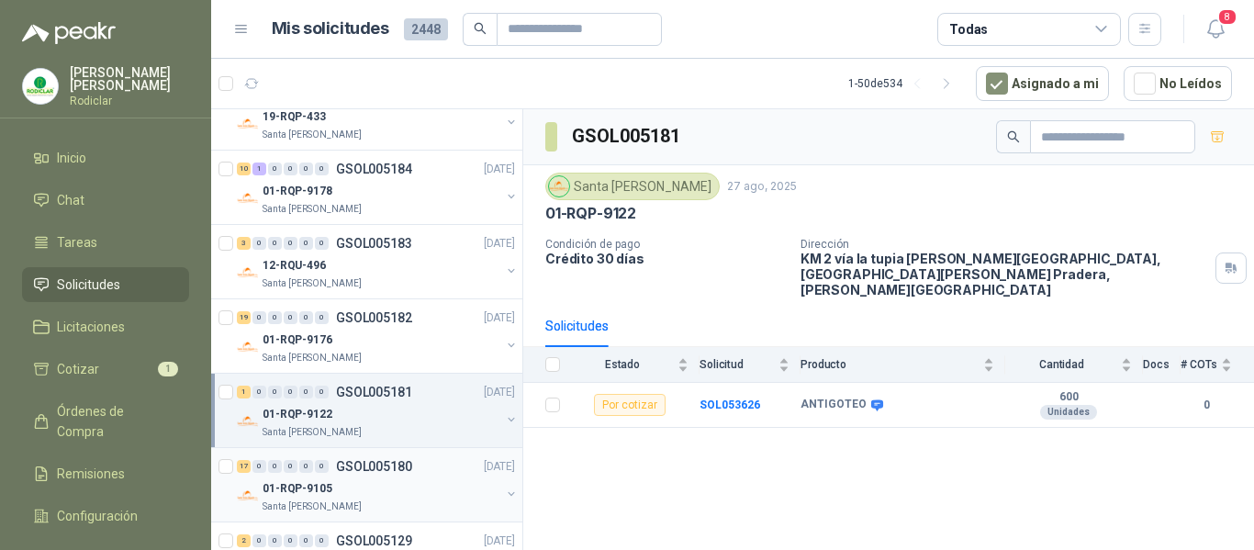
click at [417, 494] on div "01-RQP-9105" at bounding box center [382, 488] width 238 height 22
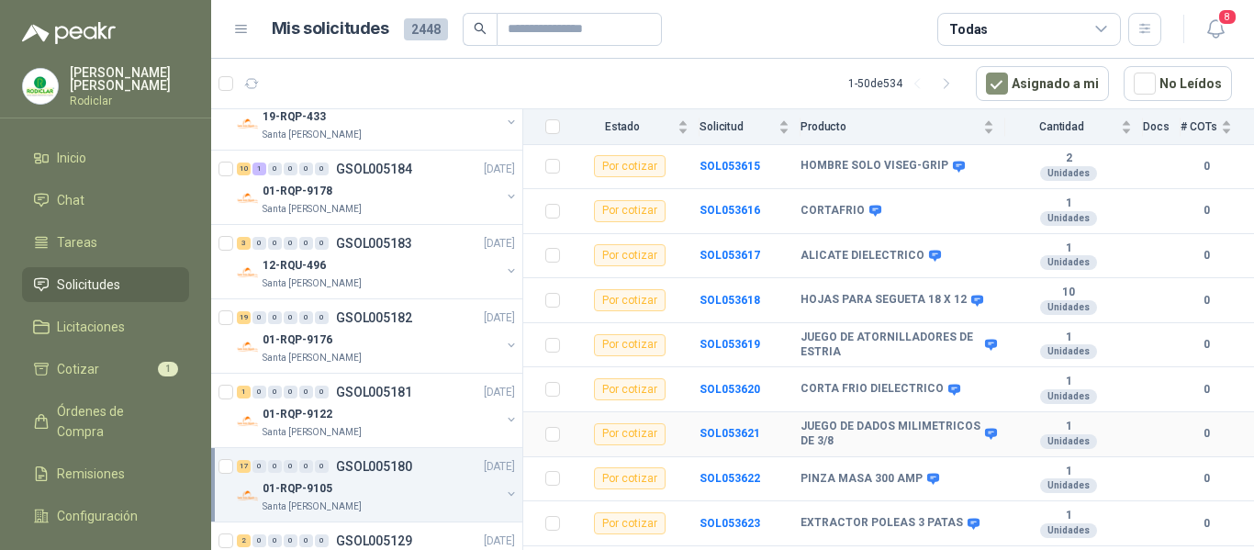
scroll to position [569, 0]
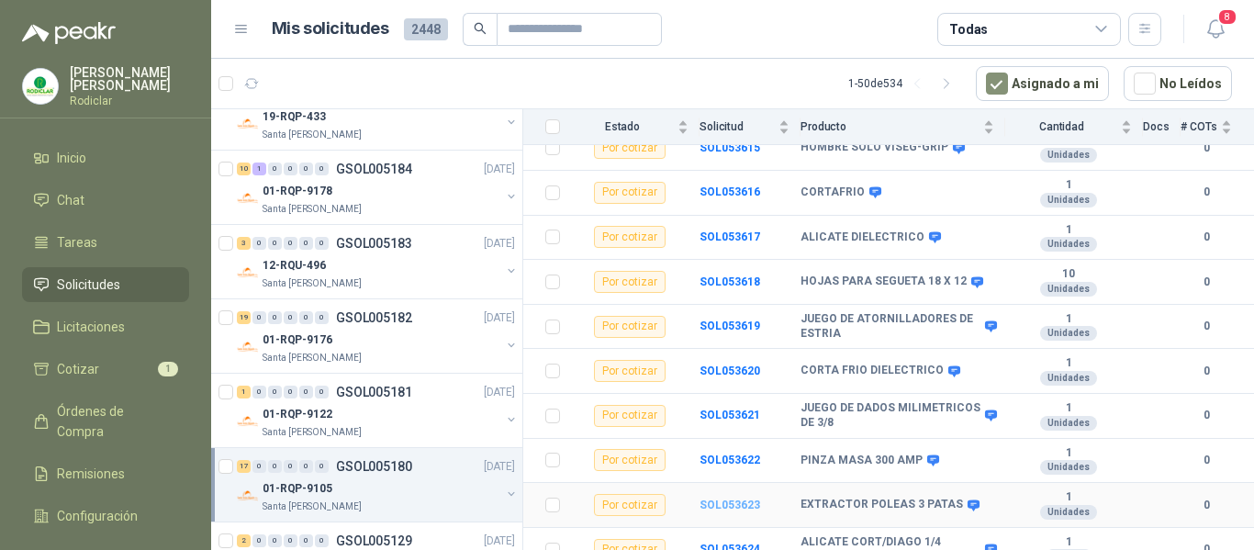
click at [733, 498] on b "SOL053623" at bounding box center [729, 504] width 61 height 13
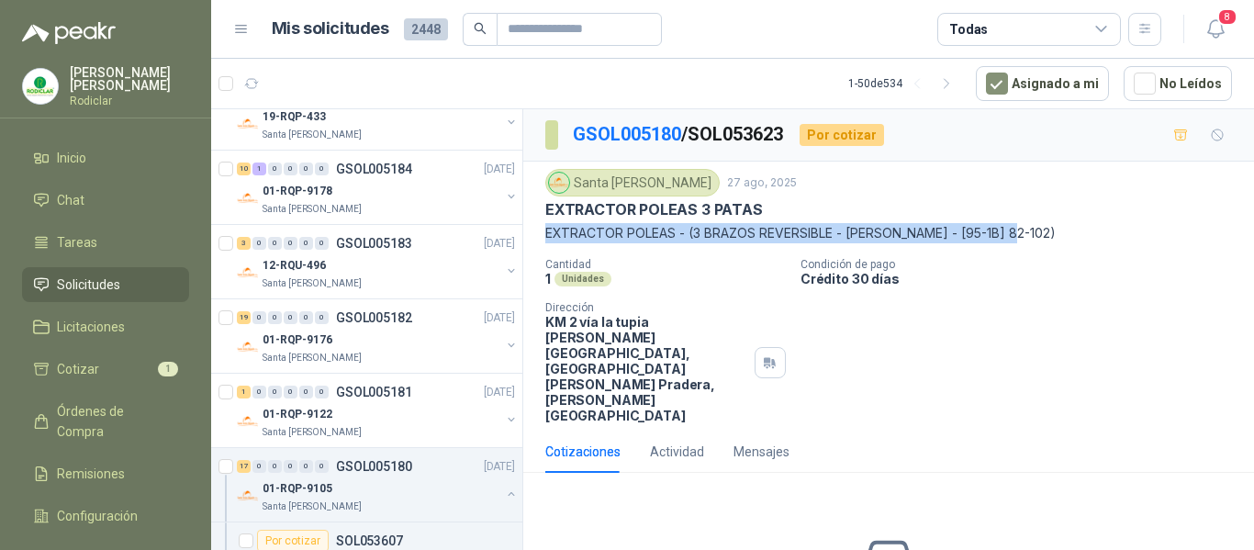
drag, startPoint x: 545, startPoint y: 233, endPoint x: 1021, endPoint y: 230, distance: 475.5
click at [1021, 230] on p "EXTRACTOR POLEAS - (3 BRAZOS REVERSIBLE - STANLEY - [95-1B] 82-102)" at bounding box center [888, 233] width 687 height 20
copy p "EXTRACTOR POLEAS - (3 BRAZOS REVERSIBLE - STANLEY - [95-1B] 82-102)"
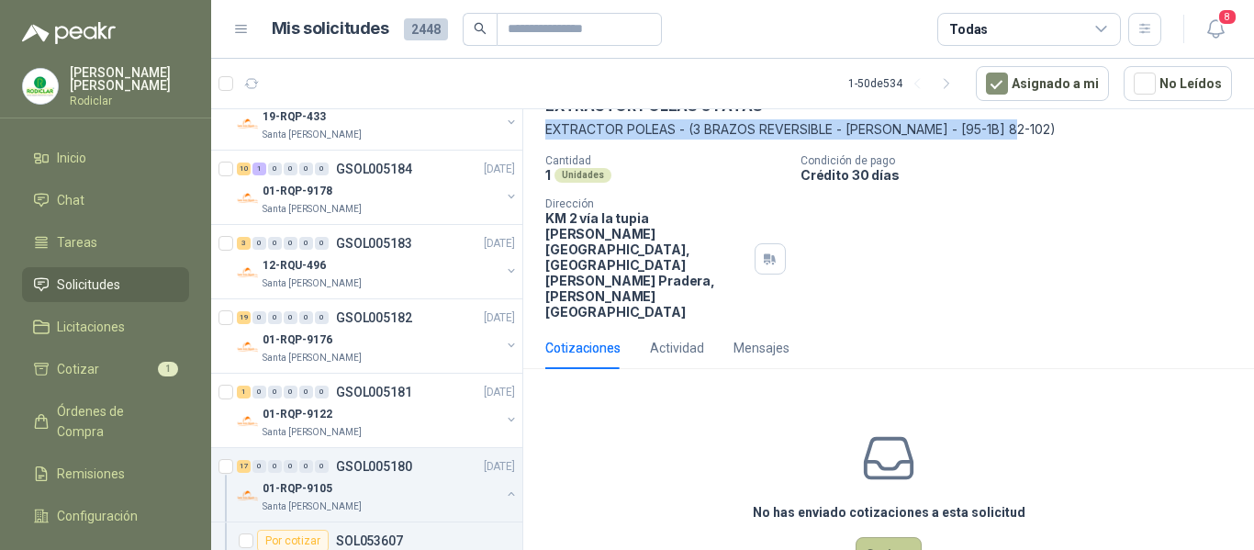
click at [883, 537] on button "Cotizar" at bounding box center [889, 554] width 66 height 35
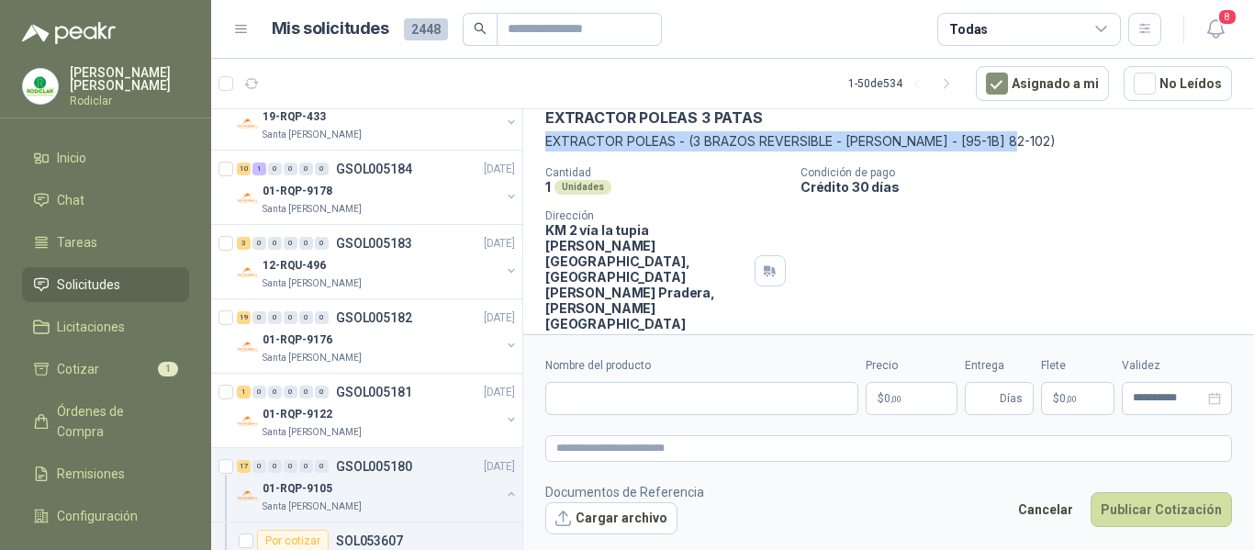
scroll to position [91, 0]
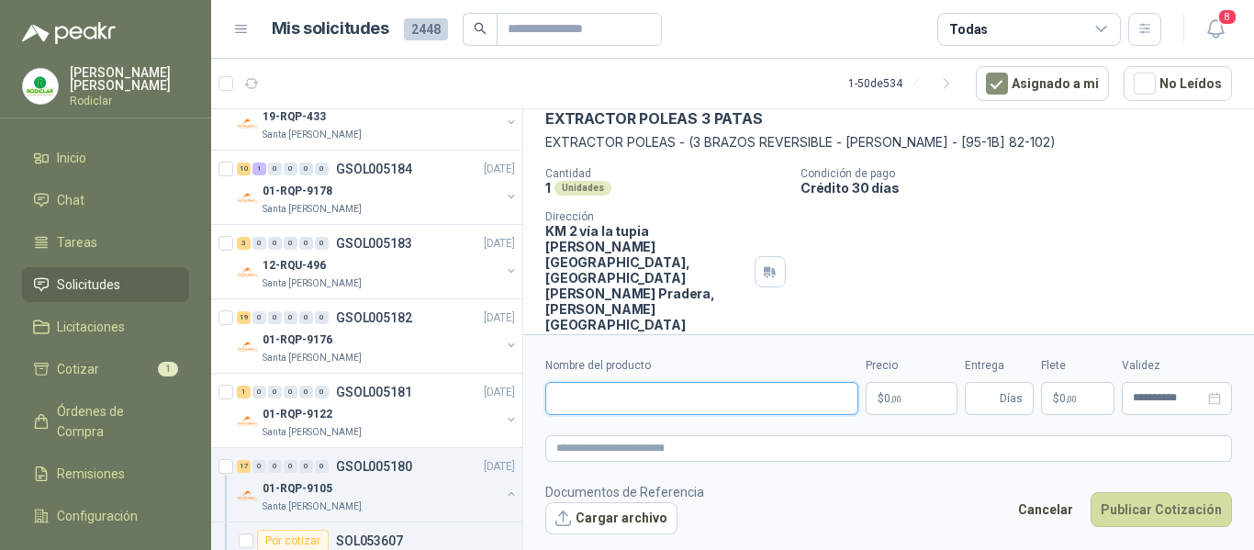
click at [609, 407] on input "Nombre del producto" at bounding box center [701, 398] width 313 height 33
paste input "**********"
type input "**********"
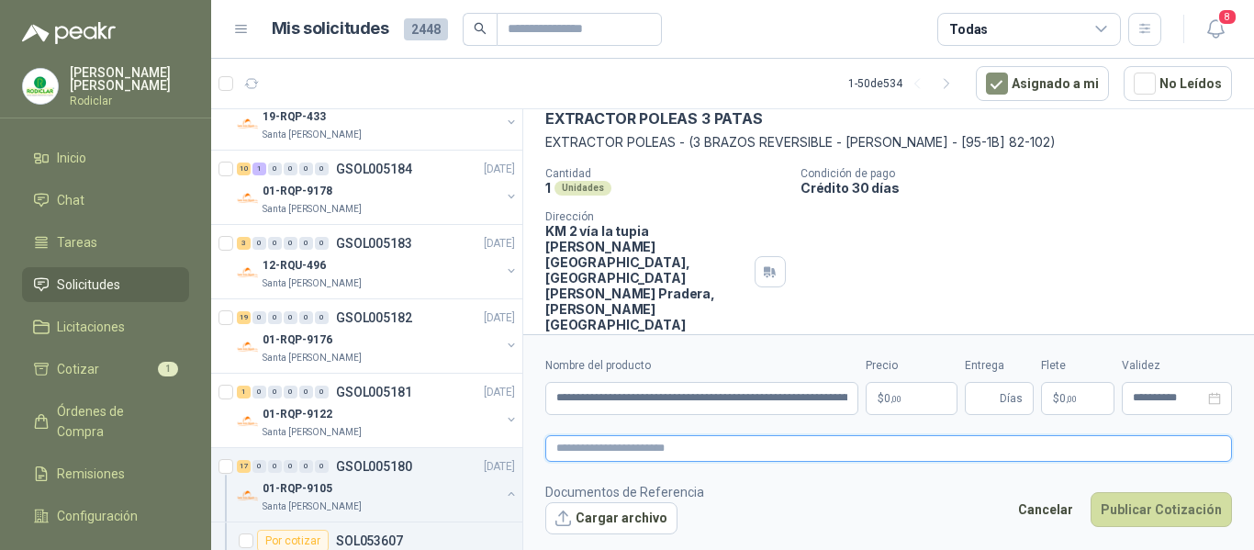
click at [622, 454] on textarea at bounding box center [888, 448] width 687 height 27
paste textarea "**********"
type textarea "**********"
click at [903, 403] on p "$ 0 ,00" at bounding box center [912, 398] width 92 height 33
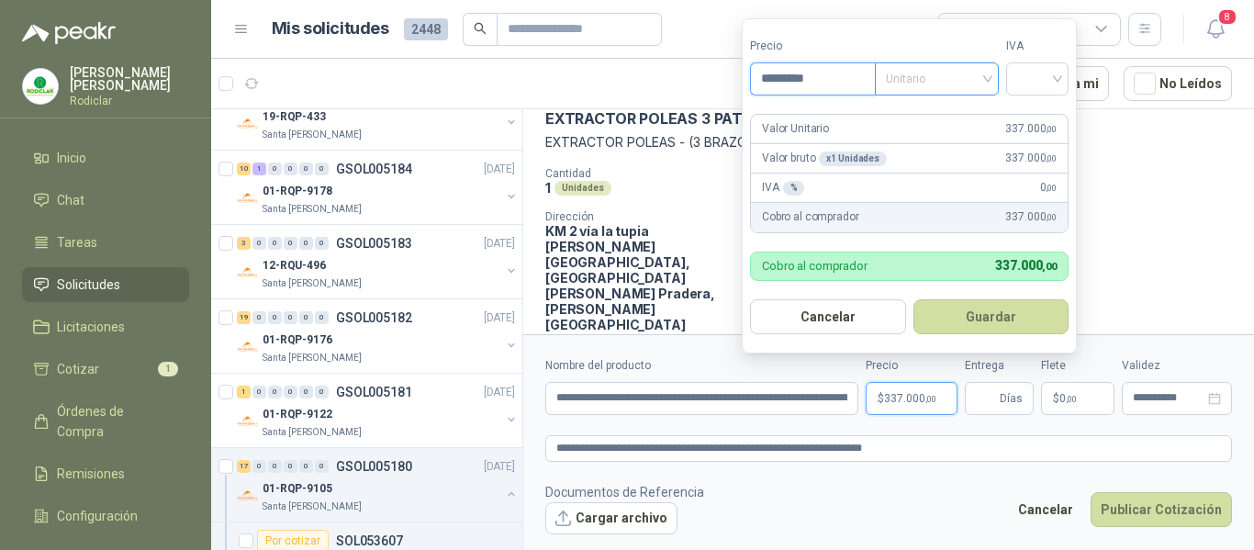
click at [980, 84] on span "Unitario" at bounding box center [937, 79] width 102 height 28
type input "*********"
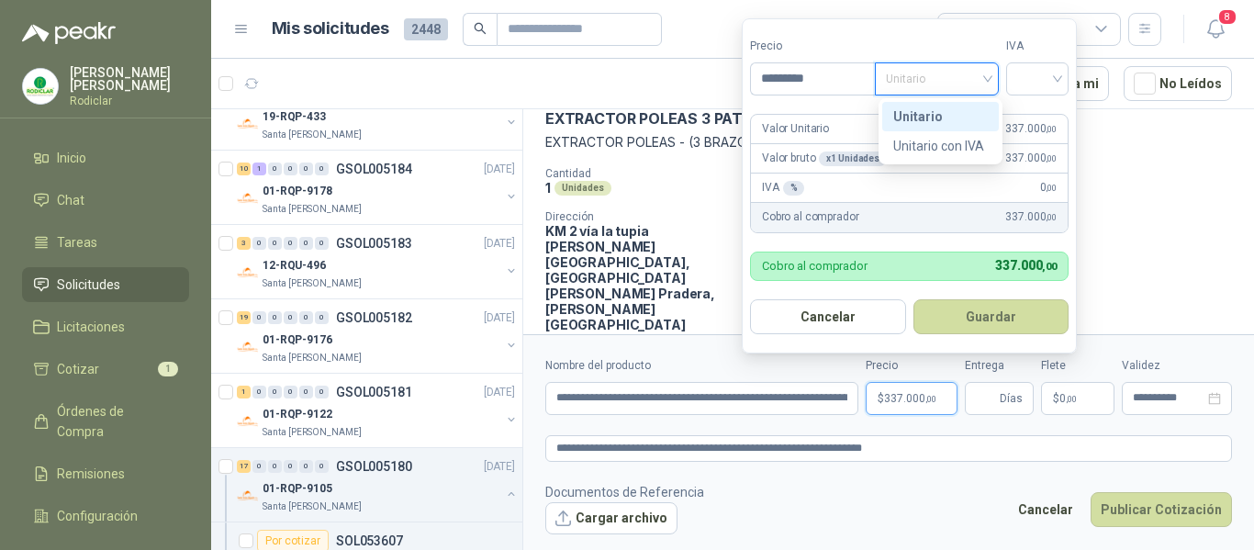
click at [940, 110] on div "Unitario" at bounding box center [940, 116] width 95 height 20
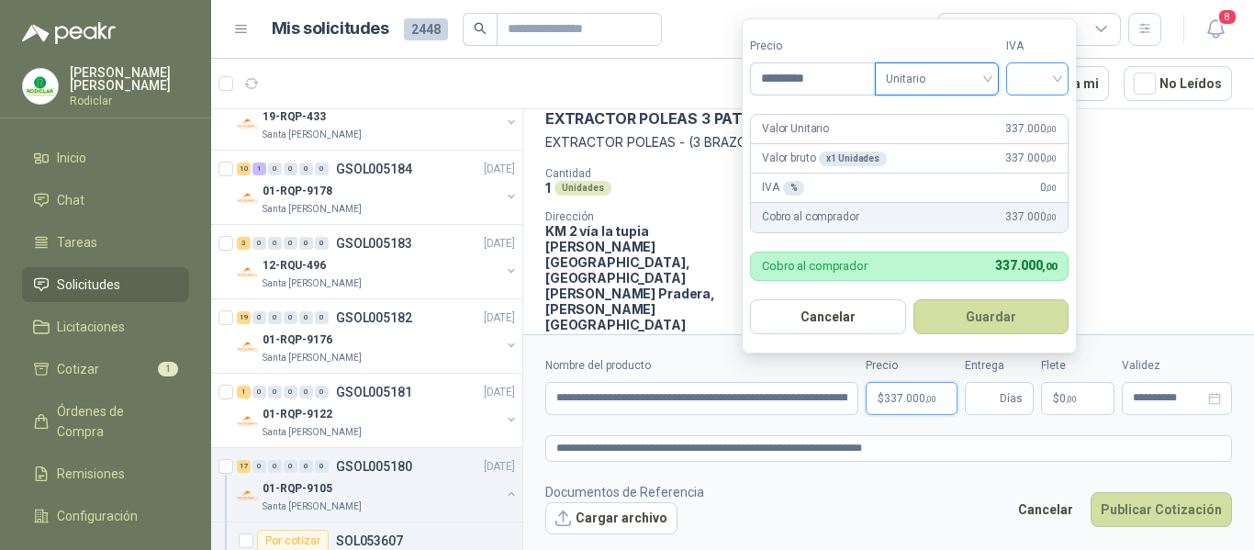
click at [1053, 86] on input "search" at bounding box center [1037, 77] width 40 height 28
click at [1028, 112] on div "19%" at bounding box center [1041, 116] width 34 height 20
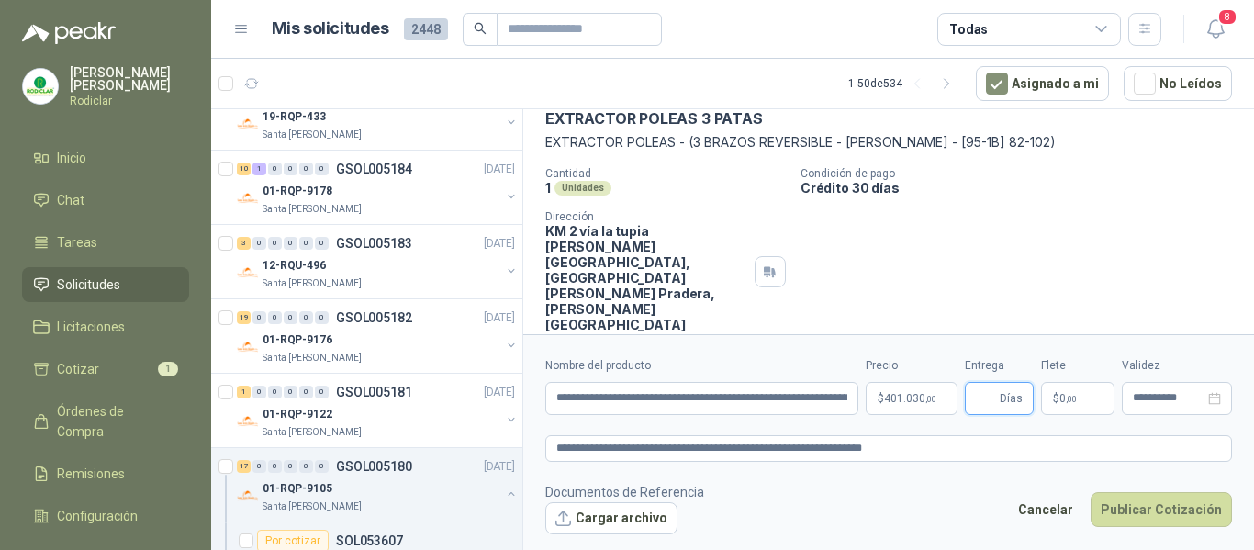
click at [986, 407] on input "Entrega" at bounding box center [986, 398] width 20 height 31
type input "*"
click at [1169, 516] on button "Publicar Cotización" at bounding box center [1161, 509] width 141 height 35
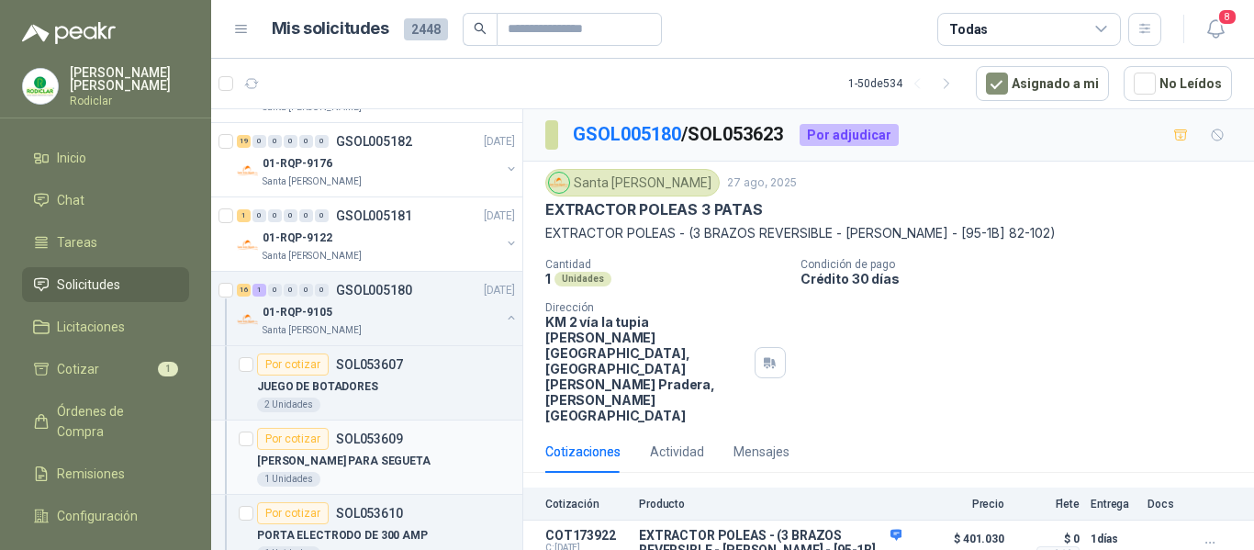
scroll to position [459, 0]
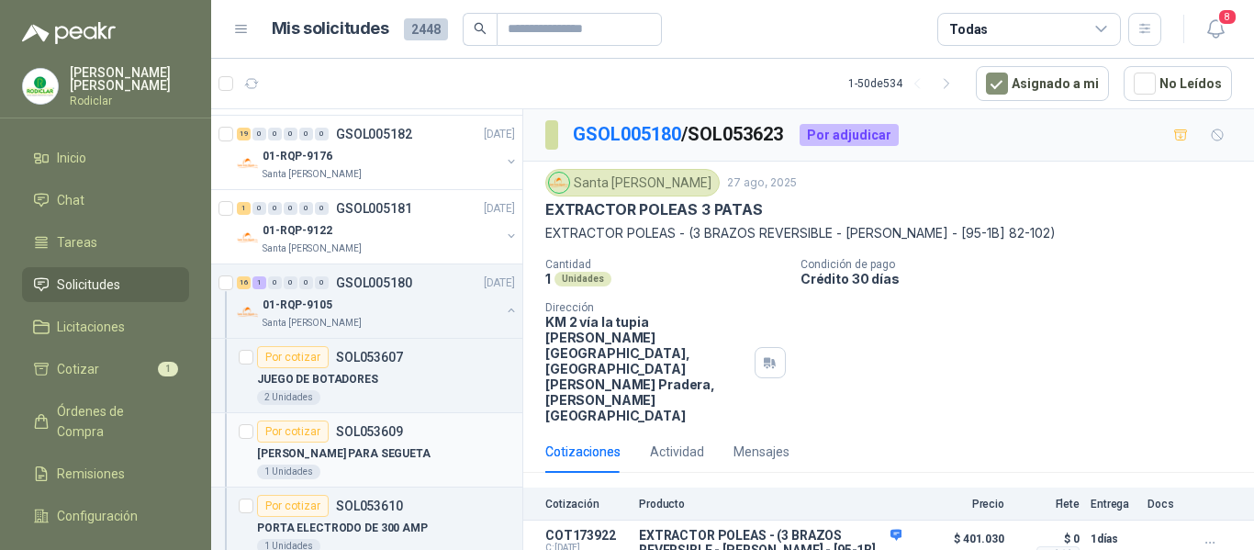
click at [416, 440] on div "Por cotizar SOL053609" at bounding box center [386, 431] width 258 height 22
